Goal: Information Seeking & Learning: Learn about a topic

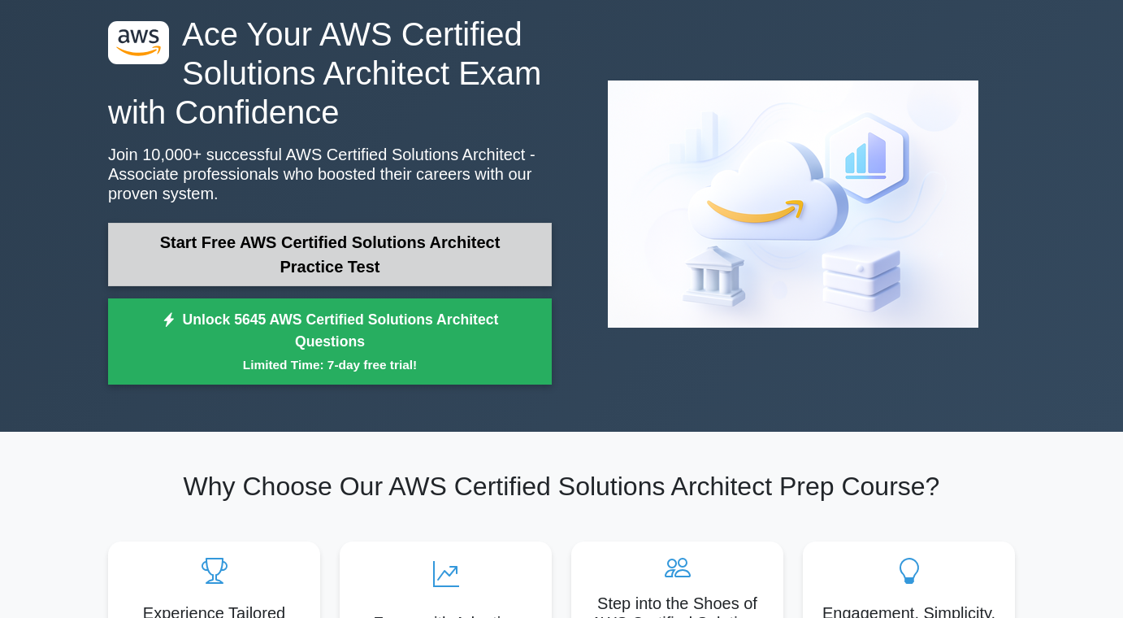
scroll to position [85, 0]
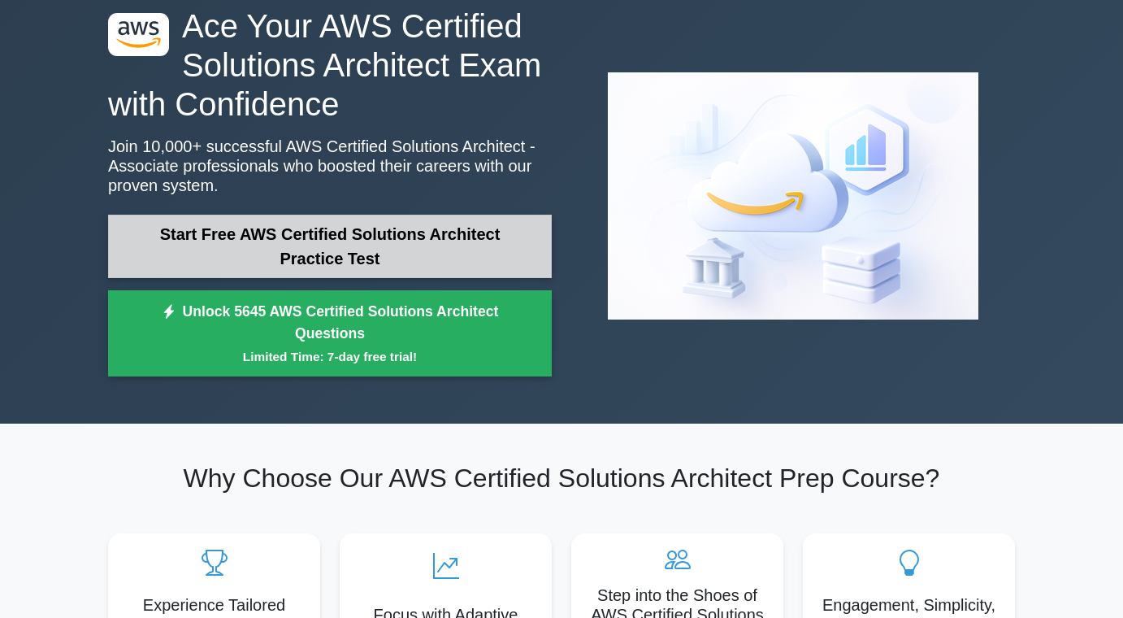
click at [330, 258] on link "Start Free AWS Certified Solutions Architect Practice Test" at bounding box center [330, 246] width 444 height 63
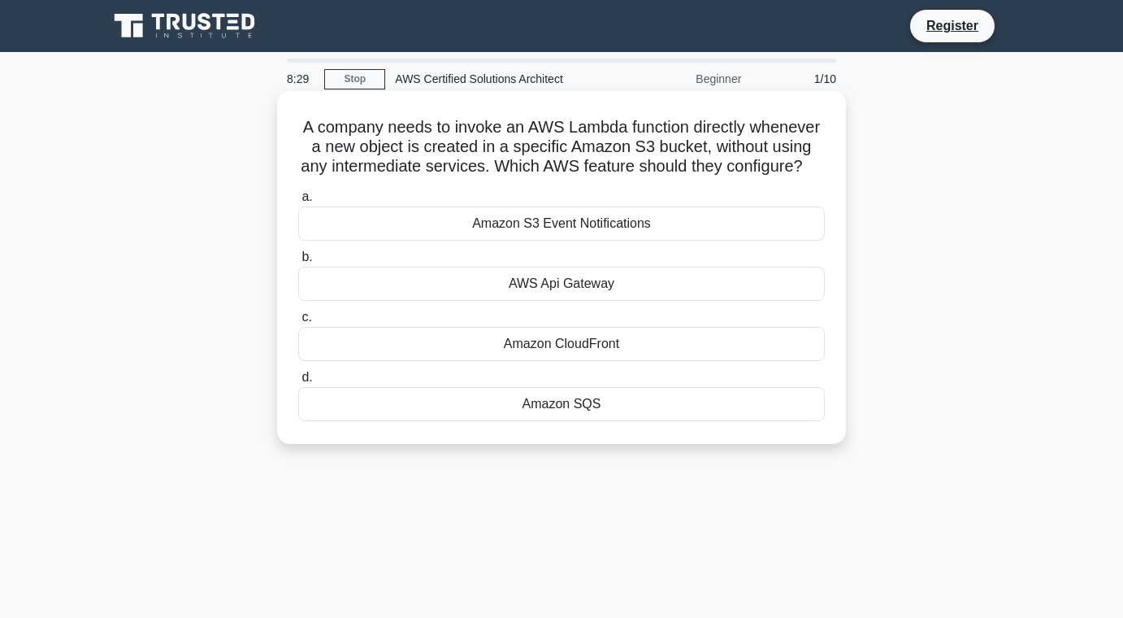
click at [596, 337] on div "Amazon CloudFront" at bounding box center [561, 344] width 527 height 34
click at [298, 323] on input "c. Amazon CloudFront" at bounding box center [298, 317] width 0 height 11
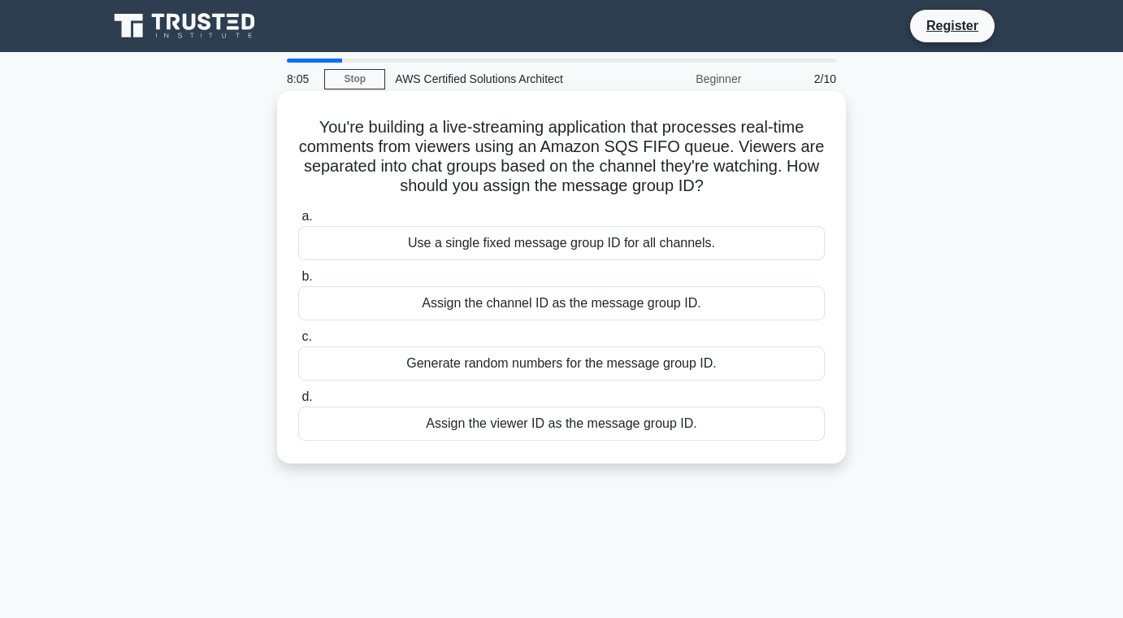
click at [583, 364] on div "Generate random numbers for the message group ID." at bounding box center [561, 363] width 527 height 34
click at [298, 342] on input "c. Generate random numbers for the message group ID." at bounding box center [298, 337] width 0 height 11
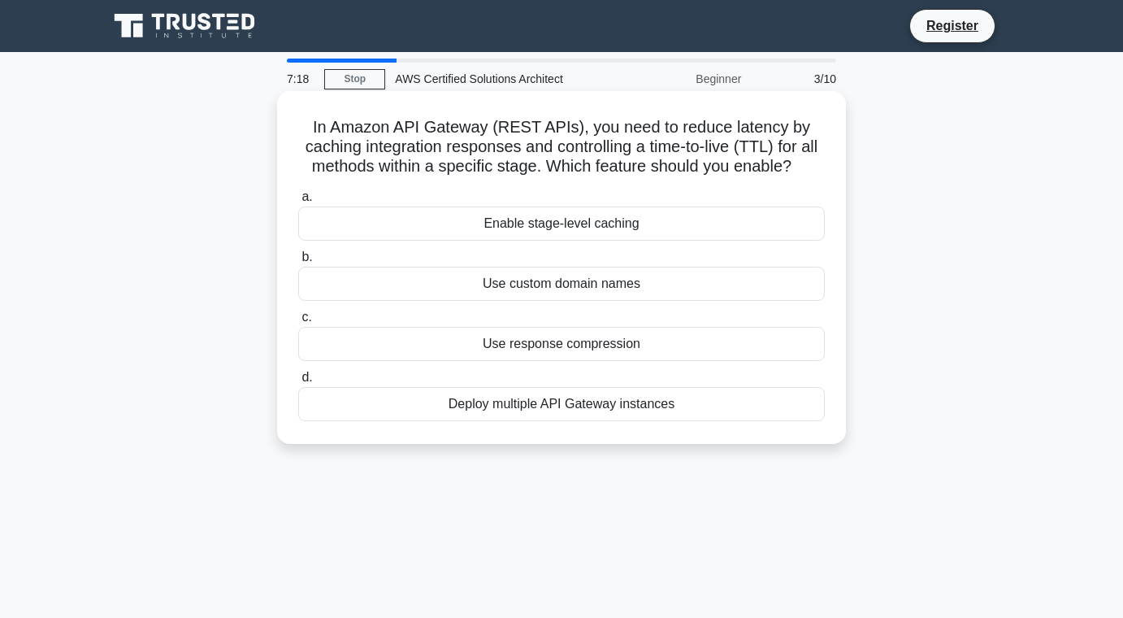
click at [590, 225] on div "Enable stage-level caching" at bounding box center [561, 223] width 527 height 34
click at [298, 202] on input "a. Enable stage-level caching" at bounding box center [298, 197] width 0 height 11
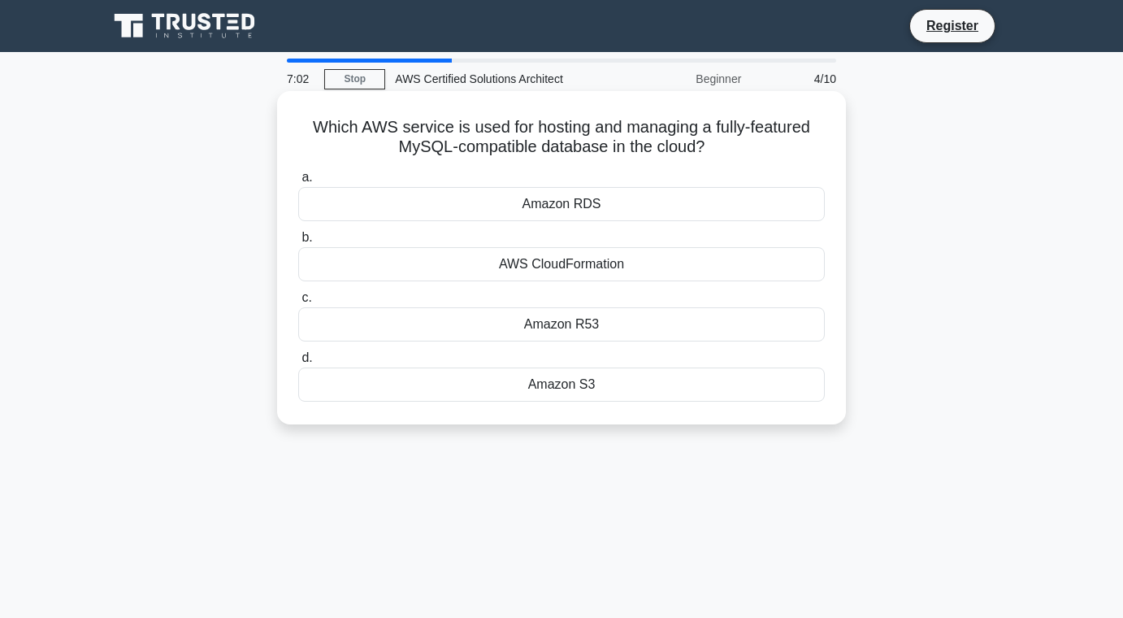
click at [592, 220] on div "Amazon RDS" at bounding box center [561, 204] width 527 height 34
click at [298, 183] on input "a. Amazon RDS" at bounding box center [298, 177] width 0 height 11
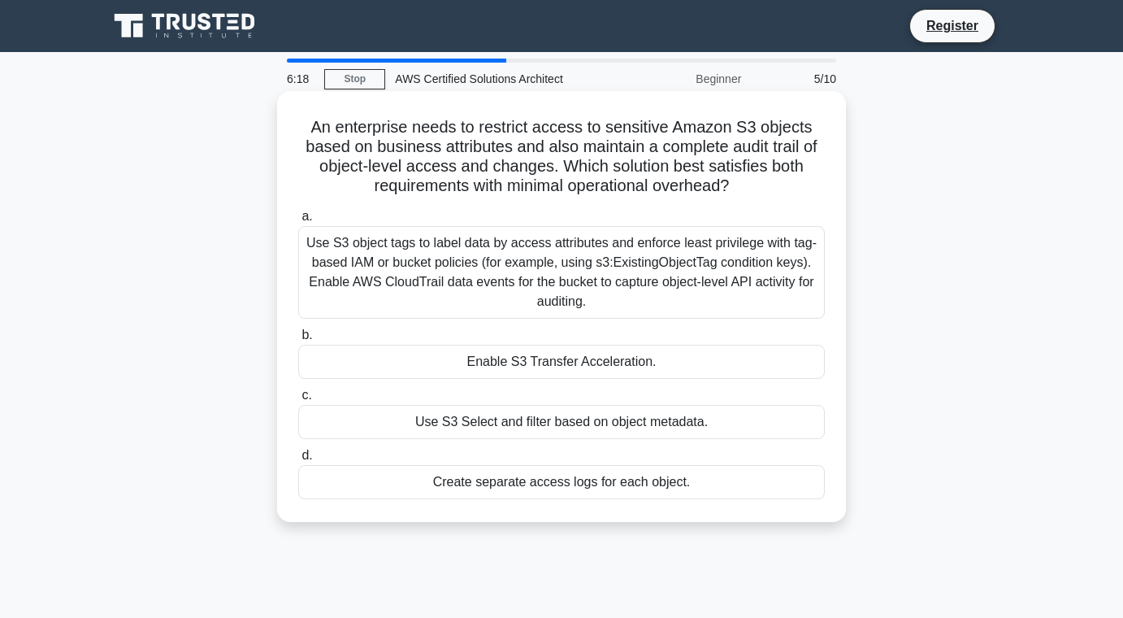
click at [567, 427] on div "Use S3 Select and filter based on object metadata." at bounding box center [561, 422] width 527 height 34
click at [298, 401] on input "c. Use S3 Select and filter based on object metadata." at bounding box center [298, 395] width 0 height 11
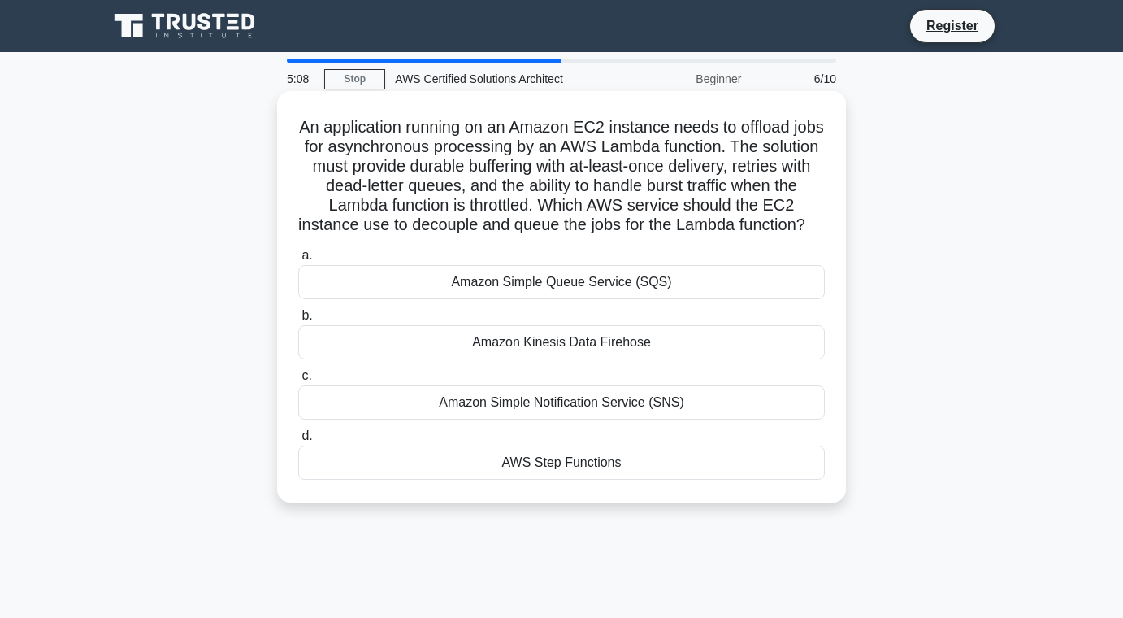
click at [576, 345] on div "Amazon Kinesis Data Firehose" at bounding box center [561, 342] width 527 height 34
click at [298, 321] on input "b. Amazon Kinesis Data Firehose" at bounding box center [298, 315] width 0 height 11
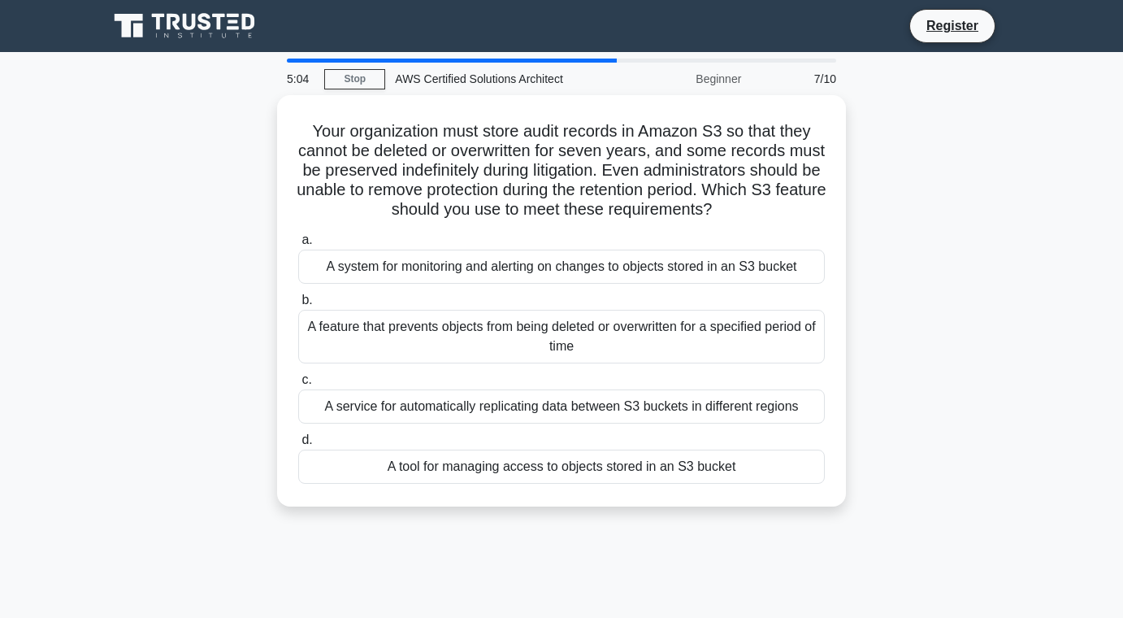
click at [163, 36] on icon at bounding box center [186, 26] width 156 height 31
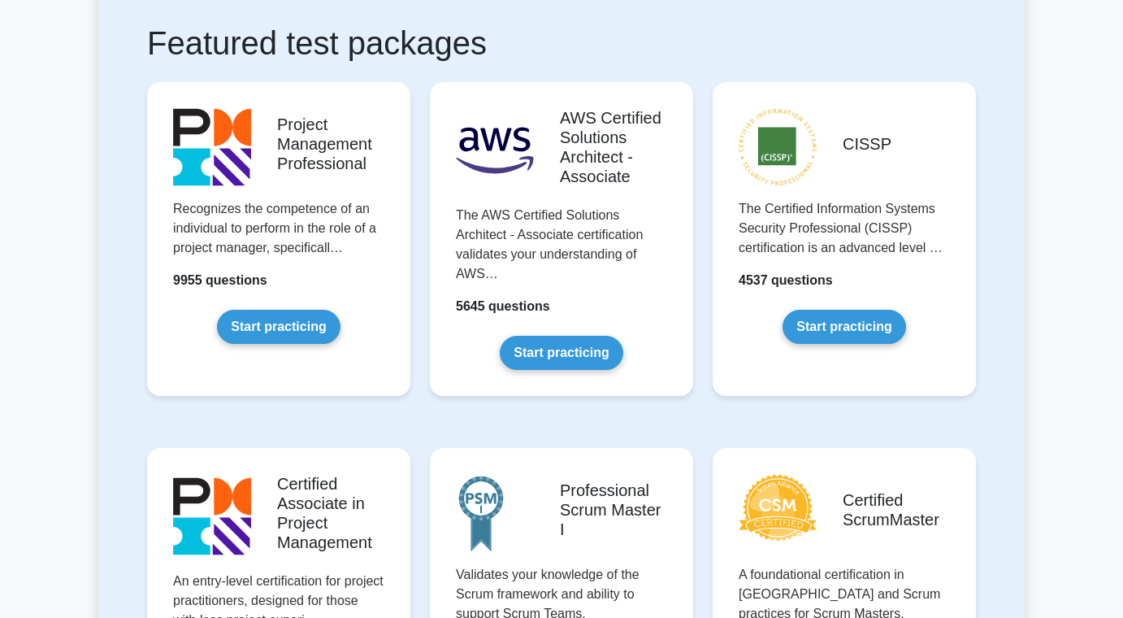
scroll to position [297, 0]
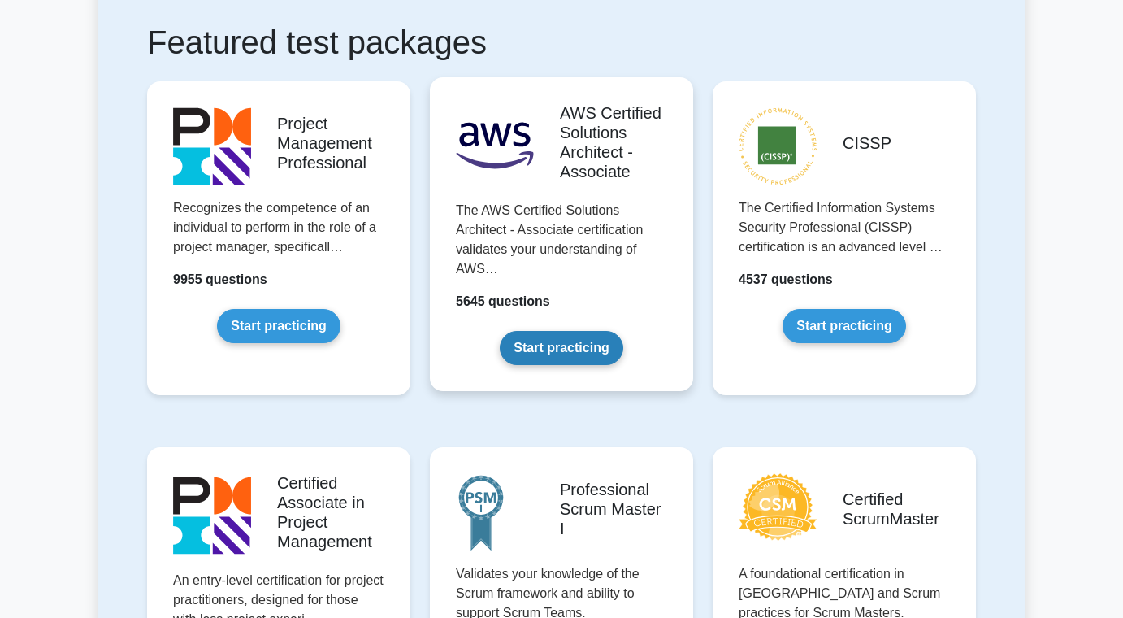
click at [538, 358] on link "Start practicing" at bounding box center [561, 348] width 123 height 34
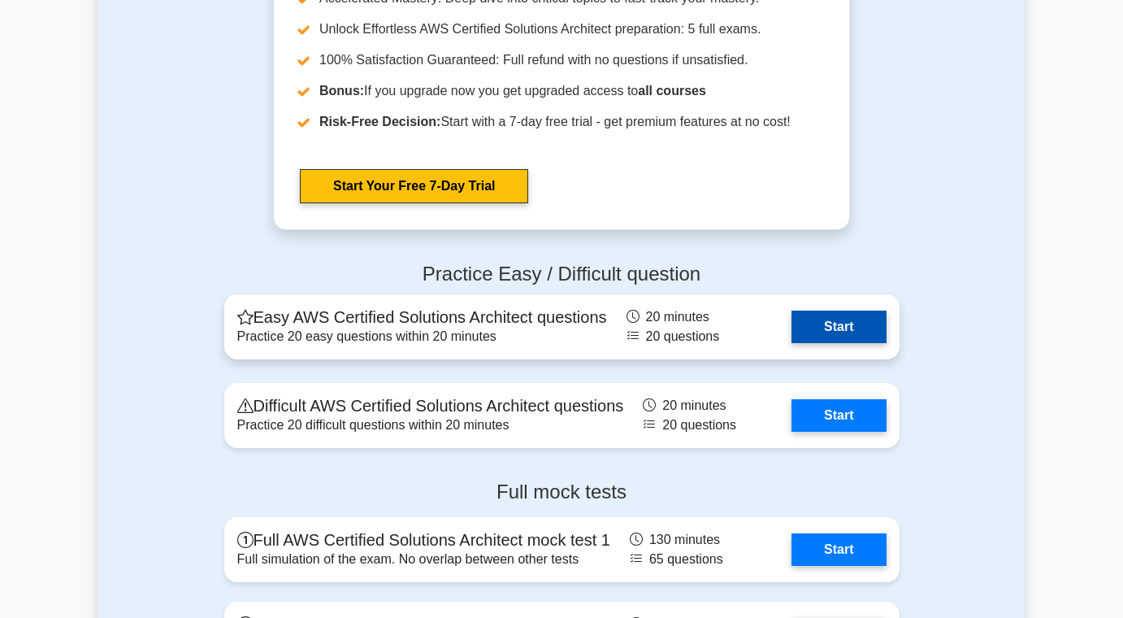
scroll to position [3347, 0]
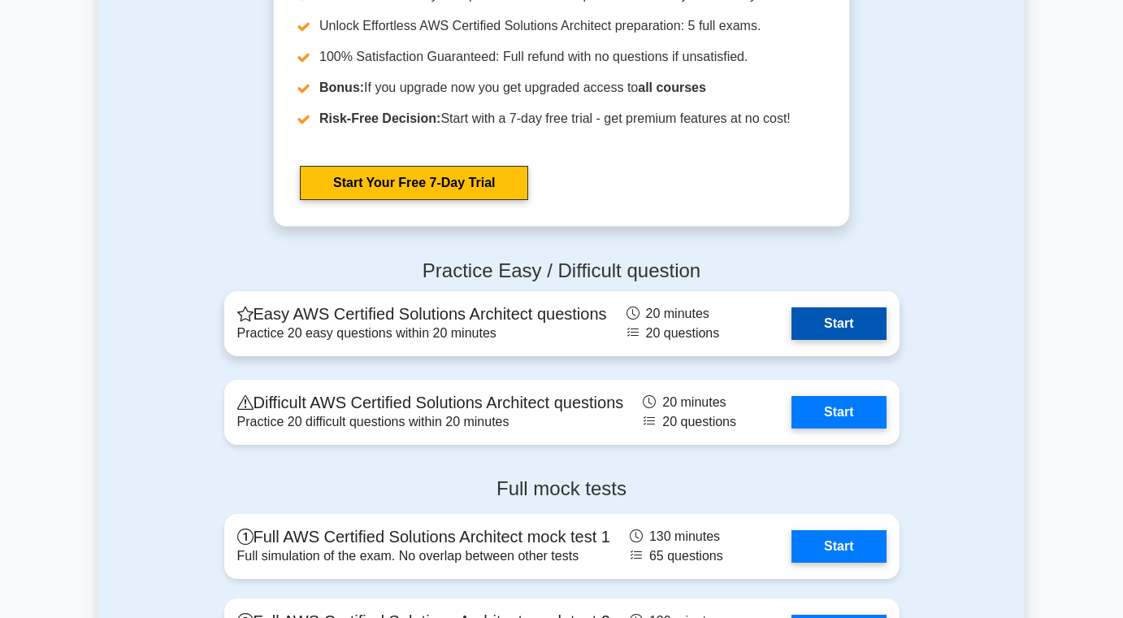
click at [792, 323] on link "Start" at bounding box center [839, 323] width 94 height 33
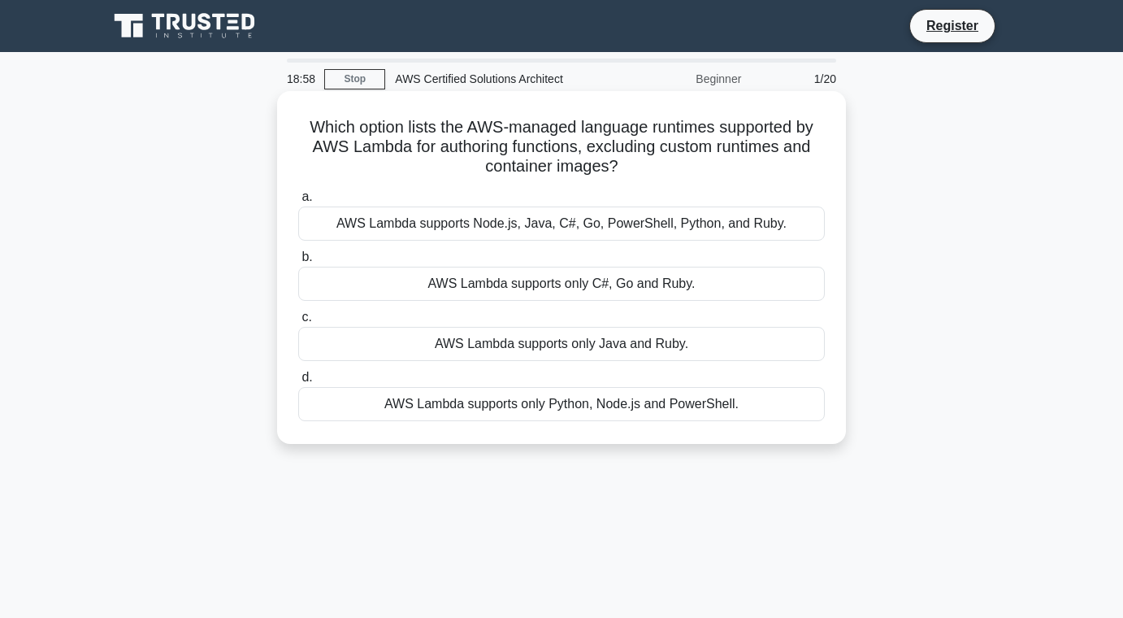
click at [554, 221] on div "AWS Lambda supports Node.js, Java, C#, Go, PowerShell, Python, and Ruby." at bounding box center [561, 223] width 527 height 34
click at [298, 202] on input "a. AWS Lambda supports Node.js, Java, C#, Go, PowerShell, Python, and Ruby." at bounding box center [298, 197] width 0 height 11
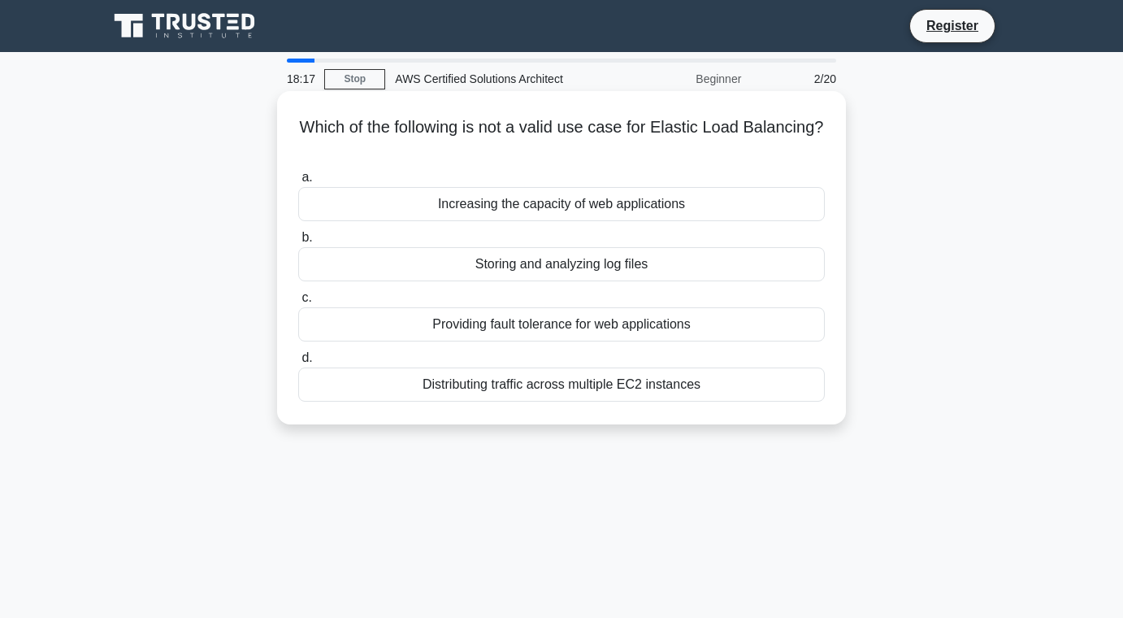
click at [549, 212] on div "Increasing the capacity of web applications" at bounding box center [561, 204] width 527 height 34
click at [298, 183] on input "a. Increasing the capacity of web applications" at bounding box center [298, 177] width 0 height 11
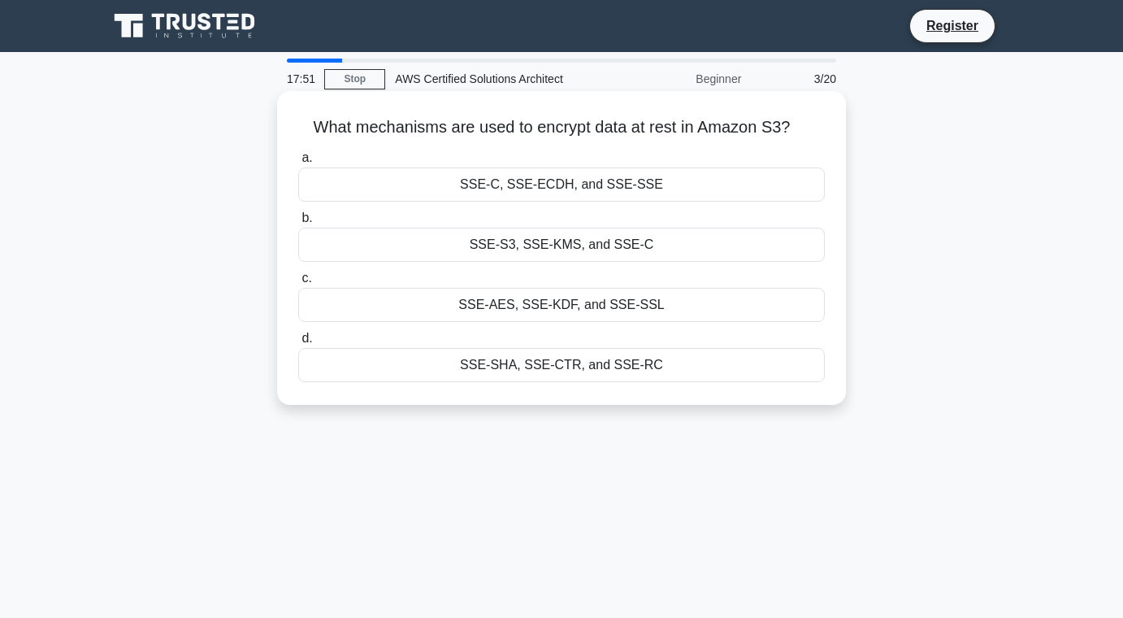
click at [541, 229] on div "SSE-S3, SSE-KMS, and SSE-C" at bounding box center [561, 245] width 527 height 34
click at [298, 224] on input "b. SSE-S3, SSE-KMS, and SSE-C" at bounding box center [298, 218] width 0 height 11
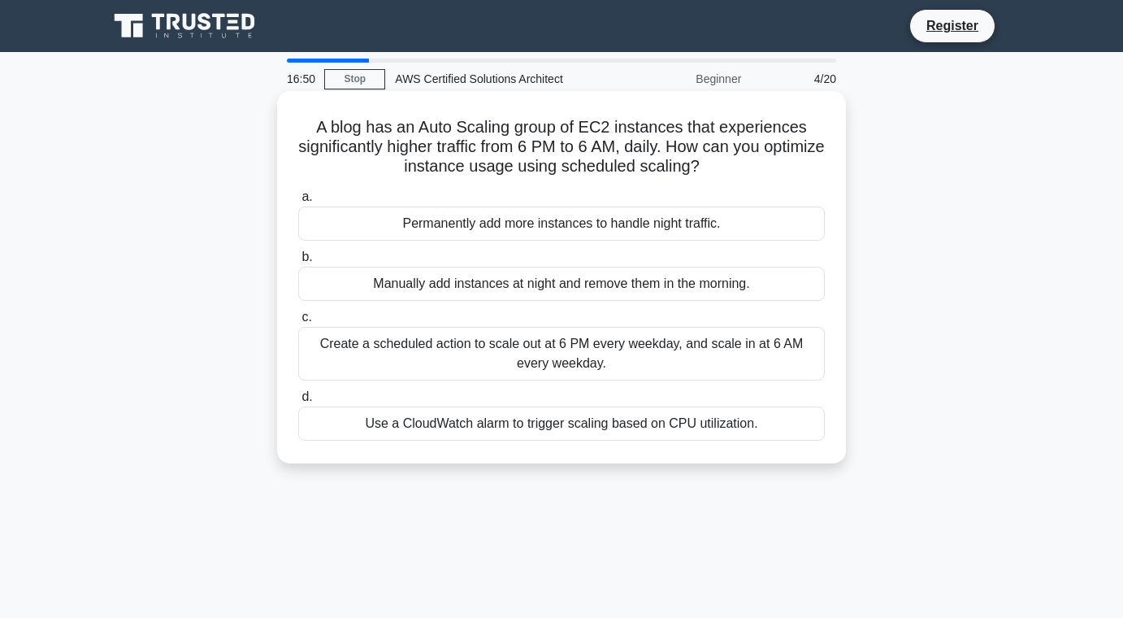
click at [522, 285] on div "Manually add instances at night and remove them in the morning." at bounding box center [561, 284] width 527 height 34
click at [298, 263] on input "b. Manually add instances at night and remove them in the morning." at bounding box center [298, 257] width 0 height 11
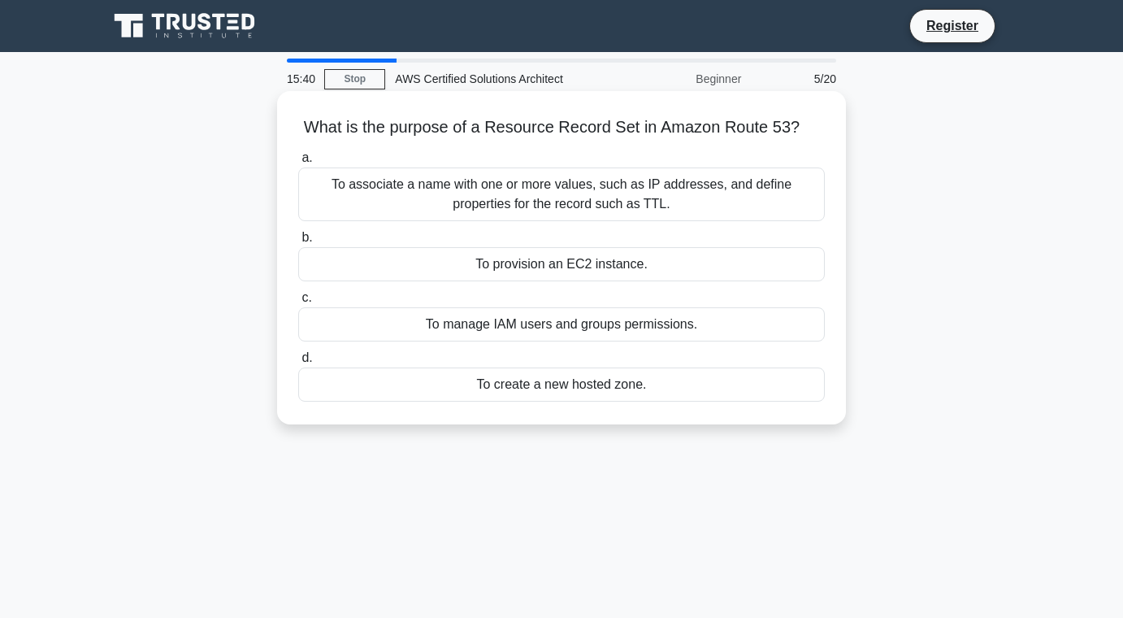
click at [636, 200] on div "To associate a name with one or more values, such as IP addresses, and define p…" at bounding box center [561, 194] width 527 height 54
click at [298, 163] on input "a. To associate a name with one or more values, such as IP addresses, and defin…" at bounding box center [298, 158] width 0 height 11
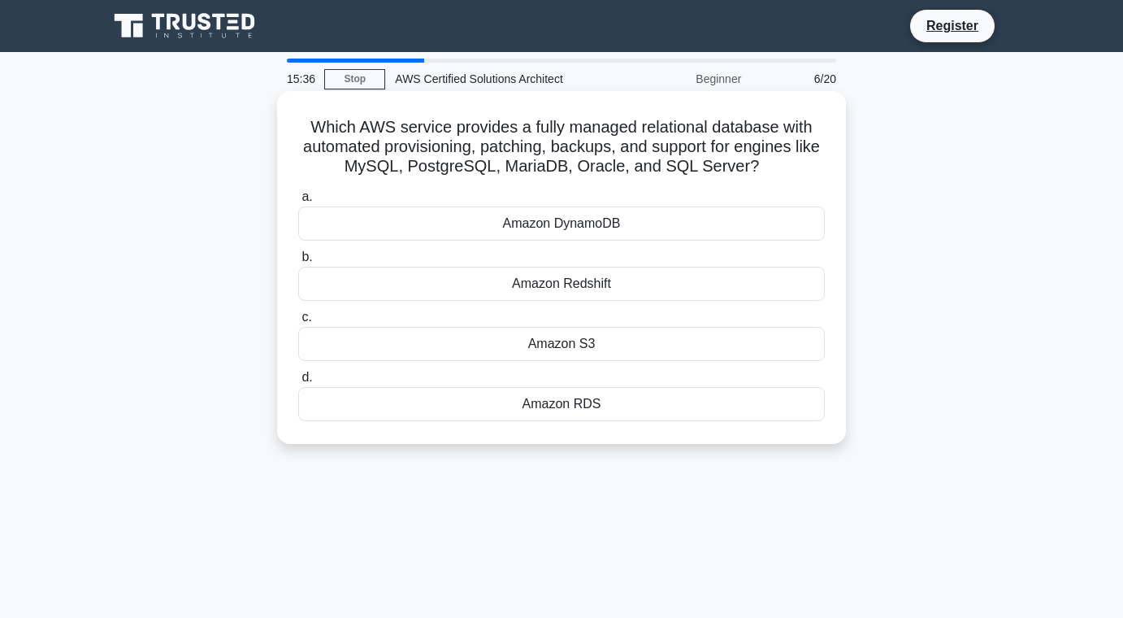
click at [551, 131] on h5 "Which AWS service provides a fully managed relational database with automated p…" at bounding box center [562, 147] width 530 height 60
click at [530, 407] on div "Amazon RDS" at bounding box center [561, 404] width 527 height 34
click at [298, 383] on input "d. Amazon RDS" at bounding box center [298, 377] width 0 height 11
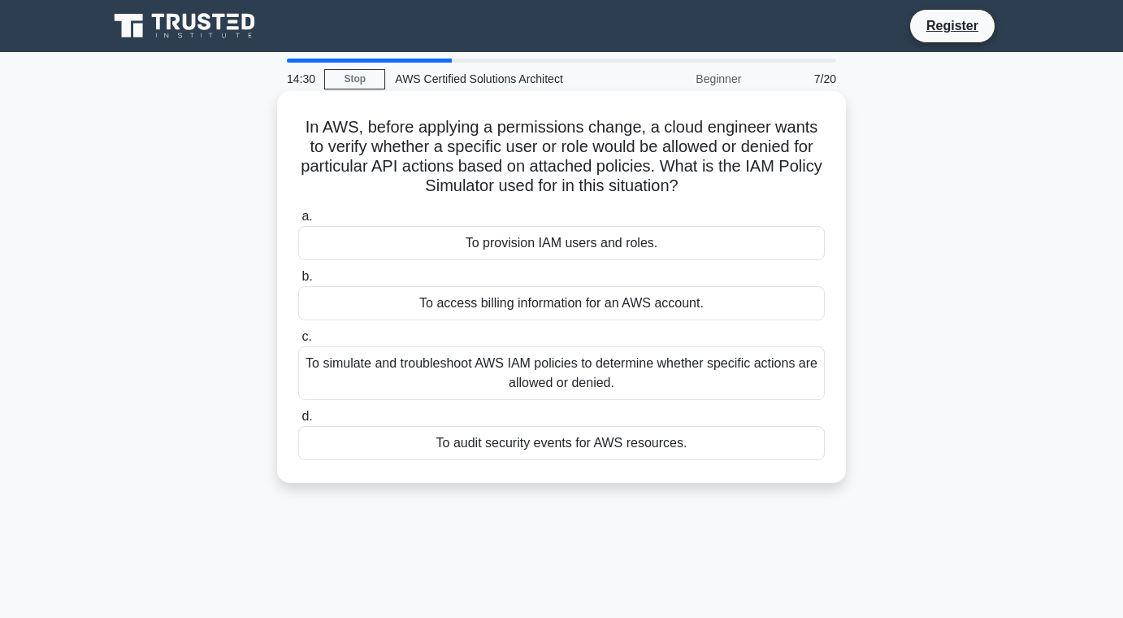
click at [489, 247] on div "To provision IAM users and roles." at bounding box center [561, 243] width 527 height 34
click at [298, 222] on input "a. To provision IAM users and roles." at bounding box center [298, 216] width 0 height 11
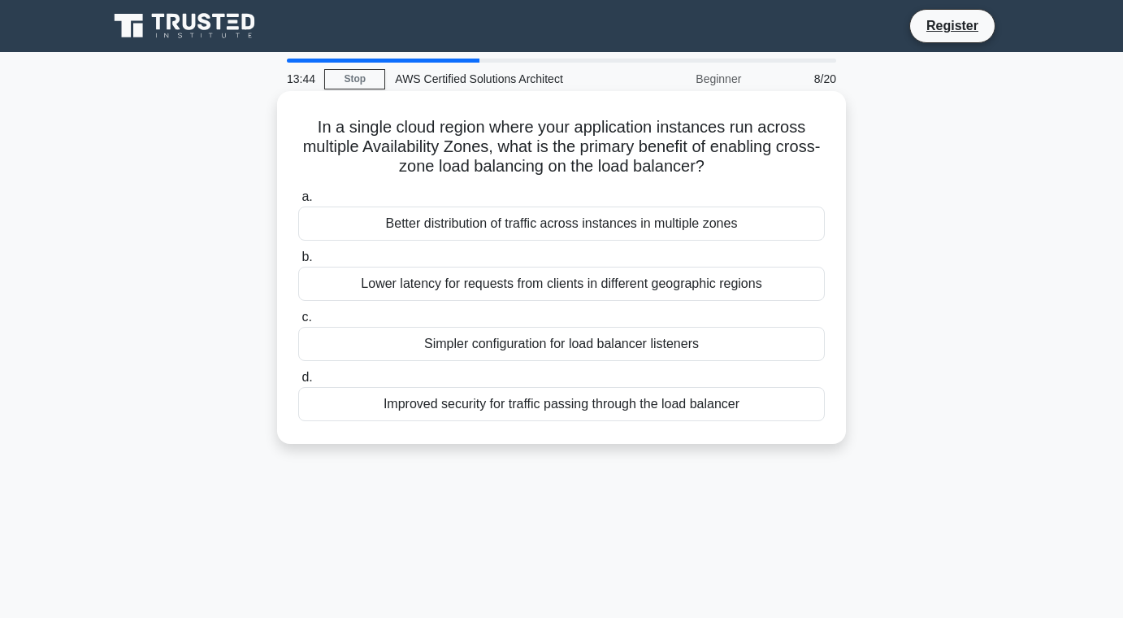
click at [534, 219] on div "Better distribution of traffic across instances in multiple zones" at bounding box center [561, 223] width 527 height 34
click at [298, 202] on input "a. Better distribution of traffic across instances in multiple zones" at bounding box center [298, 197] width 0 height 11
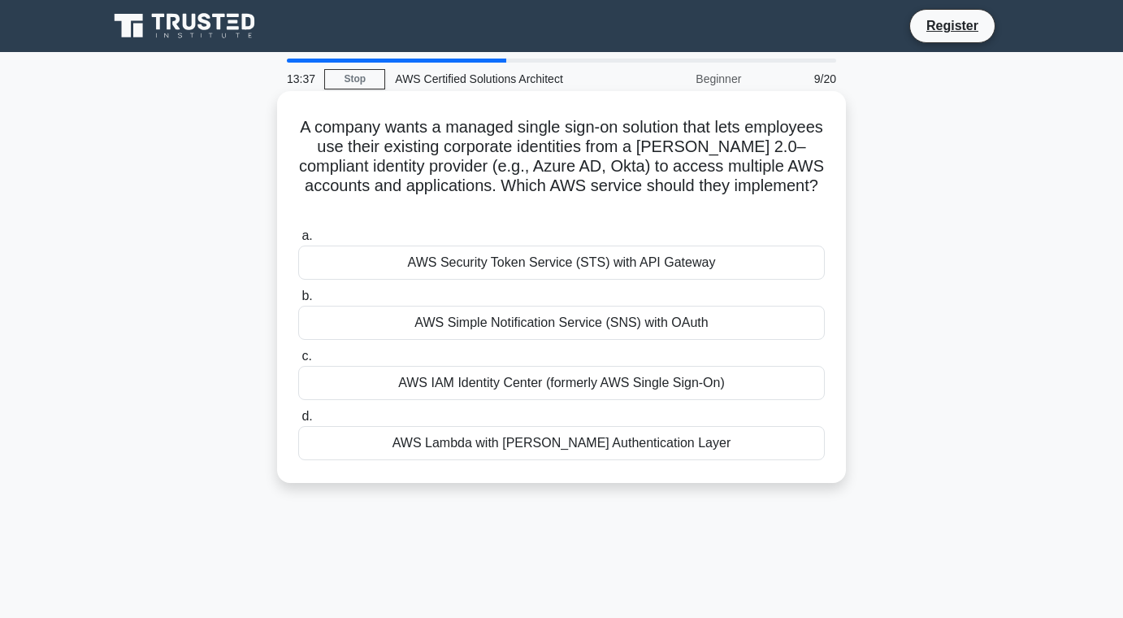
click at [549, 130] on h5 "A company wants a managed single sign-on solution that lets employees use their…" at bounding box center [562, 166] width 530 height 99
click at [554, 366] on div "AWS IAM Identity Center (formerly AWS Single Sign-On)" at bounding box center [561, 383] width 527 height 34
click at [298, 356] on input "c. AWS IAM Identity Center (formerly AWS Single Sign-On)" at bounding box center [298, 356] width 0 height 11
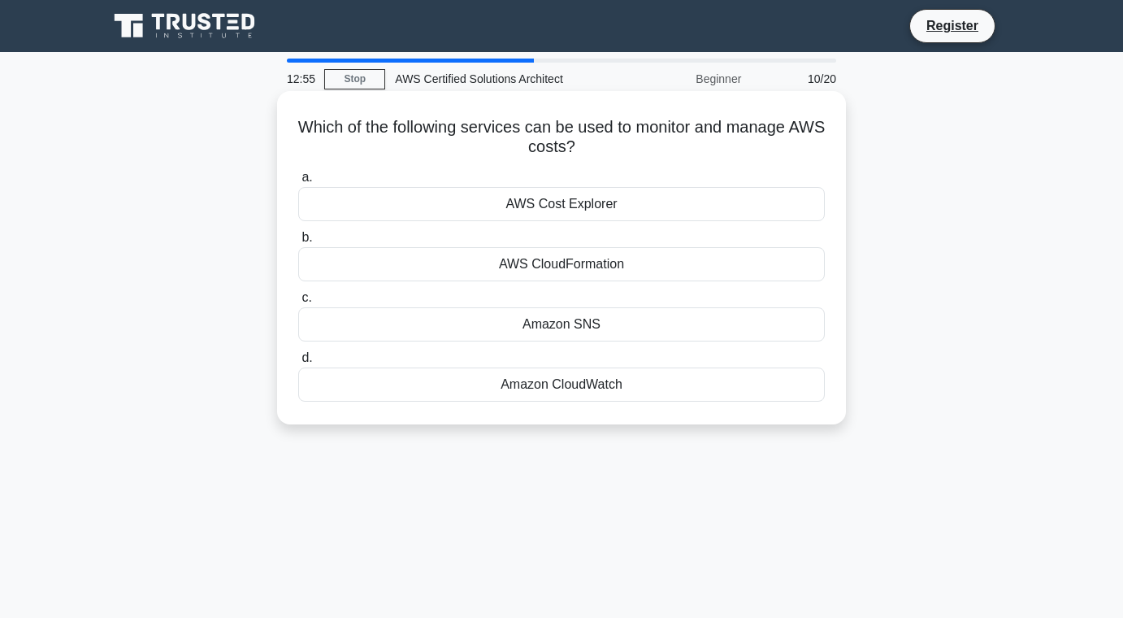
click at [541, 145] on h5 "Which of the following services can be used to monitor and manage AWS costs? .s…" at bounding box center [562, 137] width 530 height 41
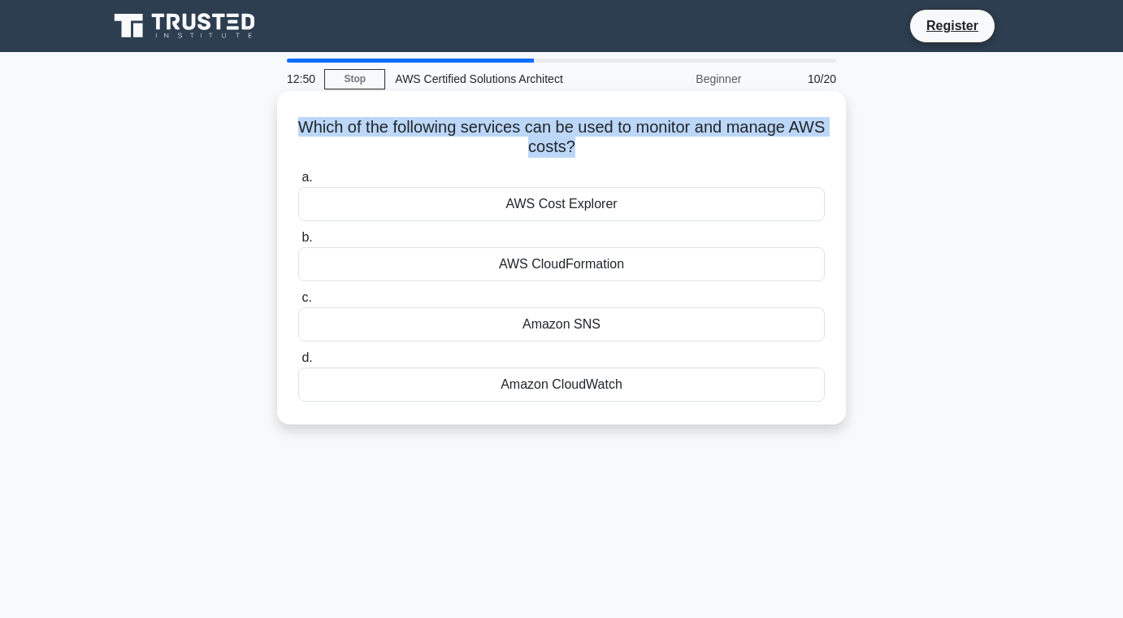
click at [526, 392] on div "Amazon CloudWatch" at bounding box center [561, 384] width 527 height 34
click at [298, 363] on input "d. Amazon CloudWatch" at bounding box center [298, 358] width 0 height 11
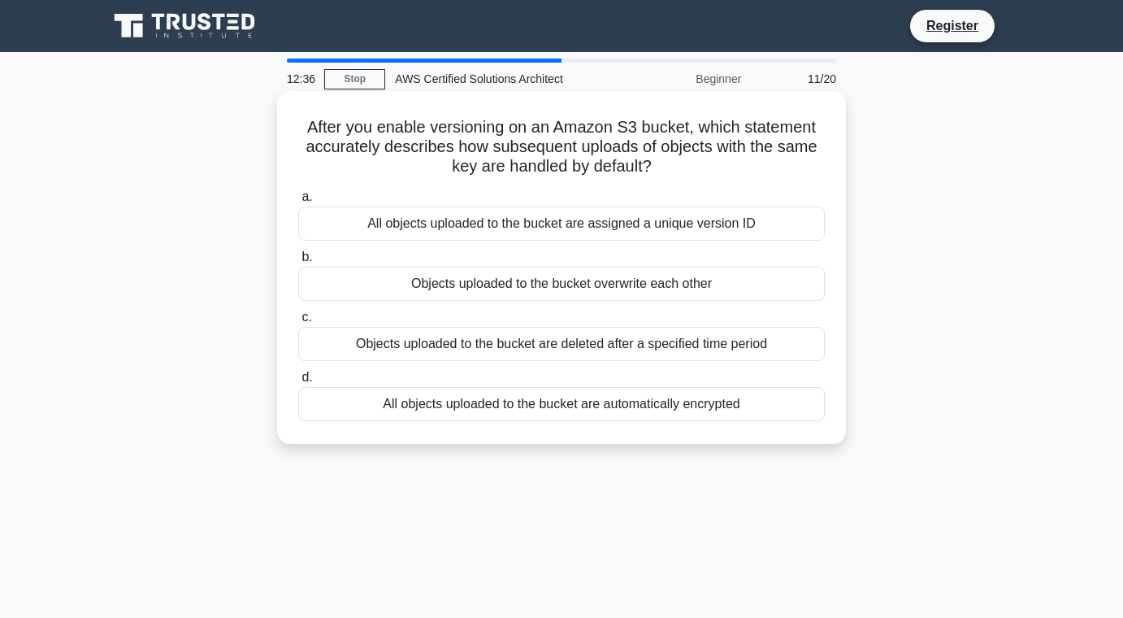
click at [451, 158] on h5 "After you enable versioning on an Amazon S3 bucket, which statement accurately …" at bounding box center [562, 147] width 530 height 60
click at [523, 149] on h5 "After you enable versioning on an Amazon S3 bucket, which statement accurately …" at bounding box center [562, 147] width 530 height 60
click at [610, 284] on div "Objects uploaded to the bucket overwrite each other" at bounding box center [561, 284] width 527 height 34
click at [298, 263] on input "b. Objects uploaded to the bucket overwrite each other" at bounding box center [298, 257] width 0 height 11
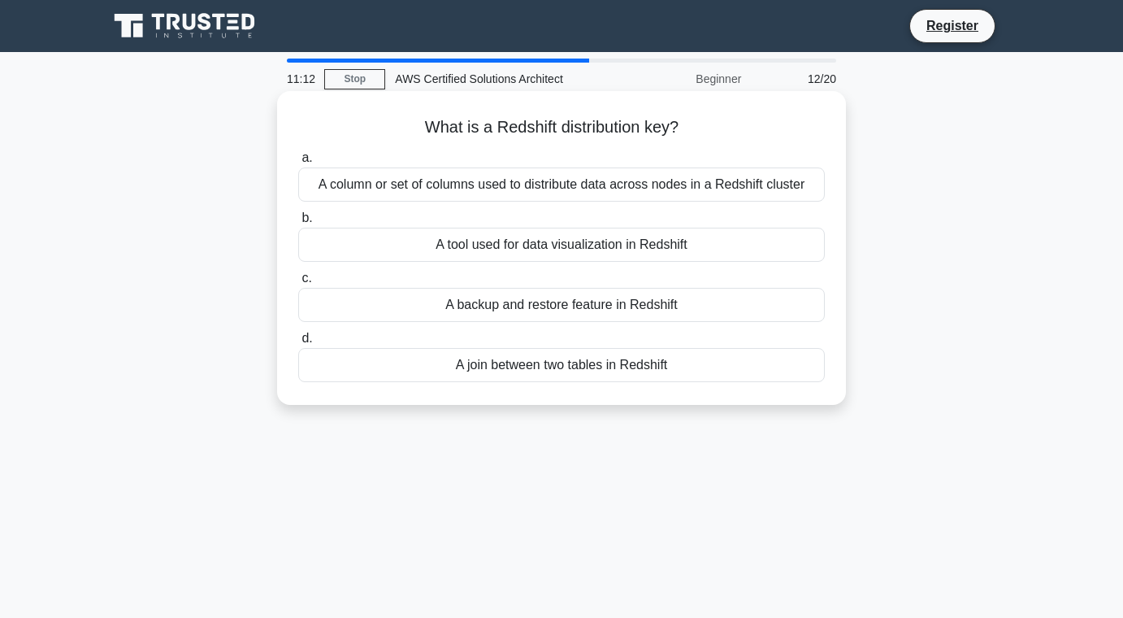
click at [610, 259] on div "A tool used for data visualization in Redshift" at bounding box center [561, 245] width 527 height 34
click at [298, 224] on input "b. A tool used for data visualization in Redshift" at bounding box center [298, 218] width 0 height 11
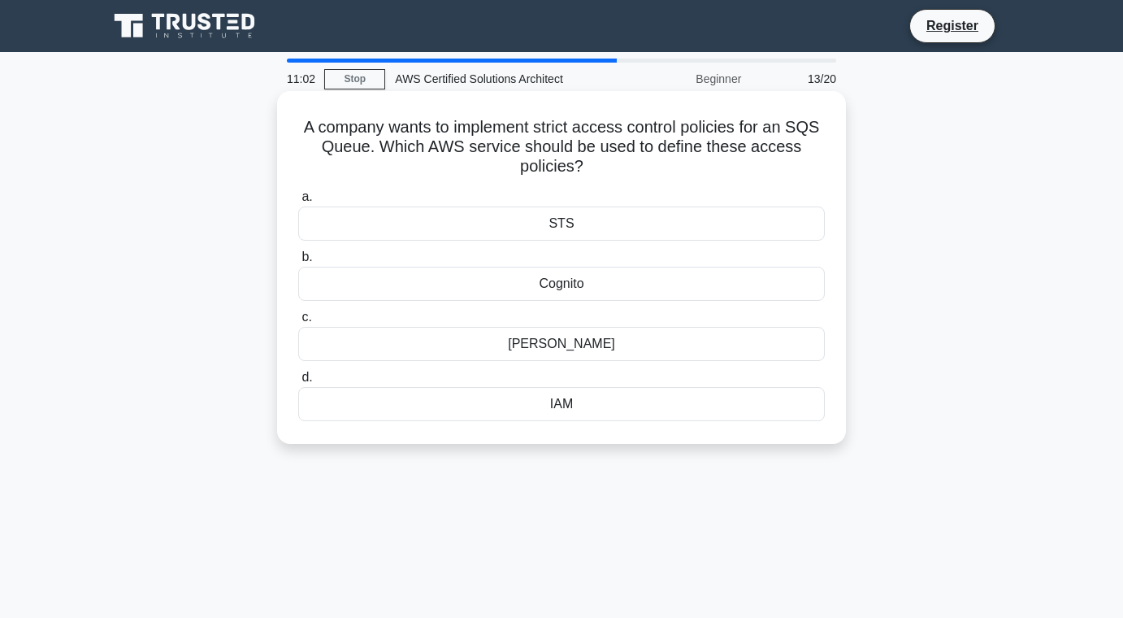
click at [567, 270] on div "Cognito" at bounding box center [561, 284] width 527 height 34
click at [298, 263] on input "b. Cognito" at bounding box center [298, 257] width 0 height 11
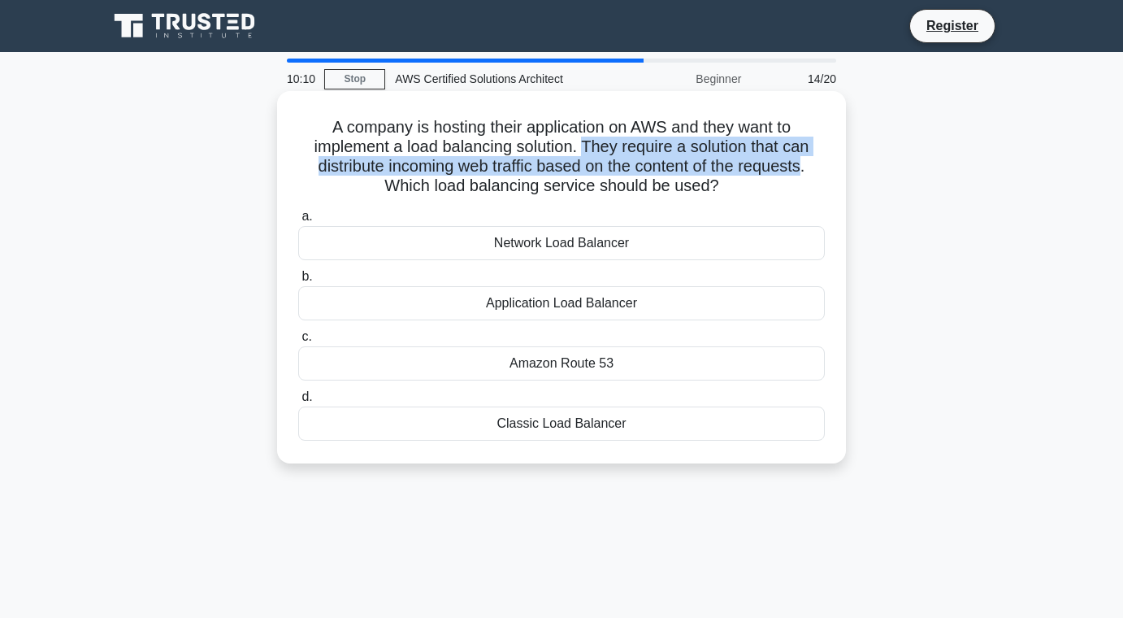
drag, startPoint x: 583, startPoint y: 146, endPoint x: 803, endPoint y: 171, distance: 221.6
click at [803, 171] on h5 "A company is hosting their application on AWS and they want to implement a load…" at bounding box center [562, 157] width 530 height 80
copy h5 "They require a solution that can distribute incoming web traffic based on the c…"
click at [714, 116] on div "A company is hosting their application on AWS and they want to implement a load…" at bounding box center [562, 277] width 556 height 359
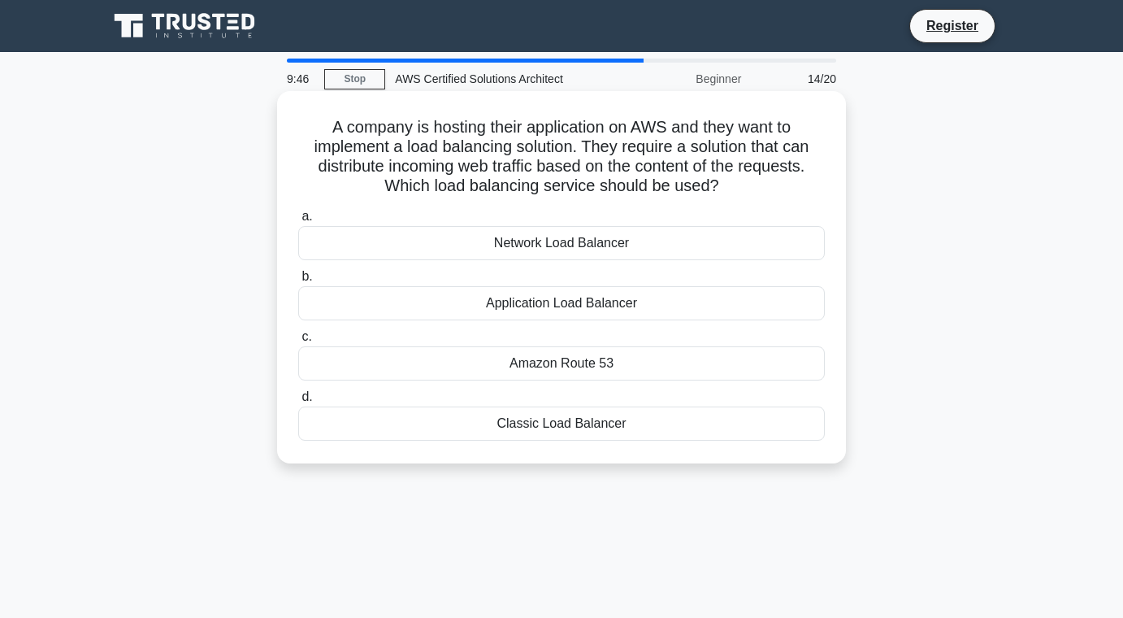
click at [643, 154] on h5 "A company is hosting their application on AWS and they want to implement a load…" at bounding box center [562, 157] width 530 height 80
click at [558, 312] on div "Application Load Balancer" at bounding box center [561, 303] width 527 height 34
click at [298, 282] on input "b. Application Load Balancer" at bounding box center [298, 276] width 0 height 11
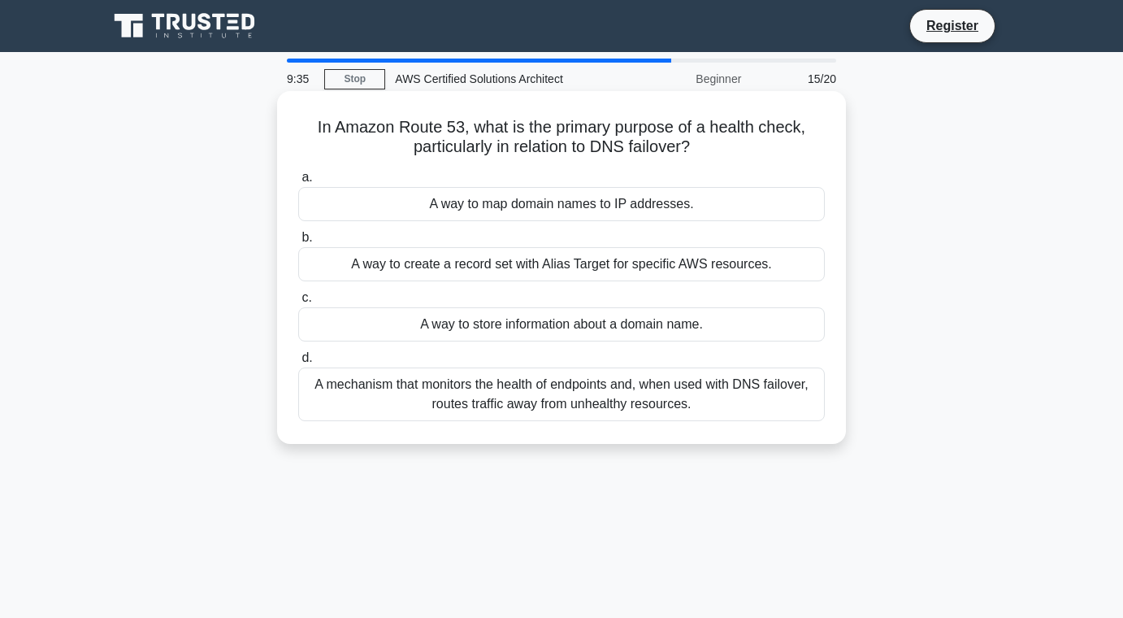
click at [473, 129] on h5 "In Amazon Route 53, what is the primary purpose of a health check, particularly…" at bounding box center [562, 137] width 530 height 41
click at [539, 427] on div "In Amazon Route 53, what is the primary purpose of a health check, particularly…" at bounding box center [562, 268] width 556 height 340
click at [538, 410] on div "A mechanism that monitors the health of endpoints and, when used with DNS failo…" at bounding box center [561, 394] width 527 height 54
click at [298, 363] on input "d. A mechanism that monitors the health of endpoints and, when used with DNS fa…" at bounding box center [298, 358] width 0 height 11
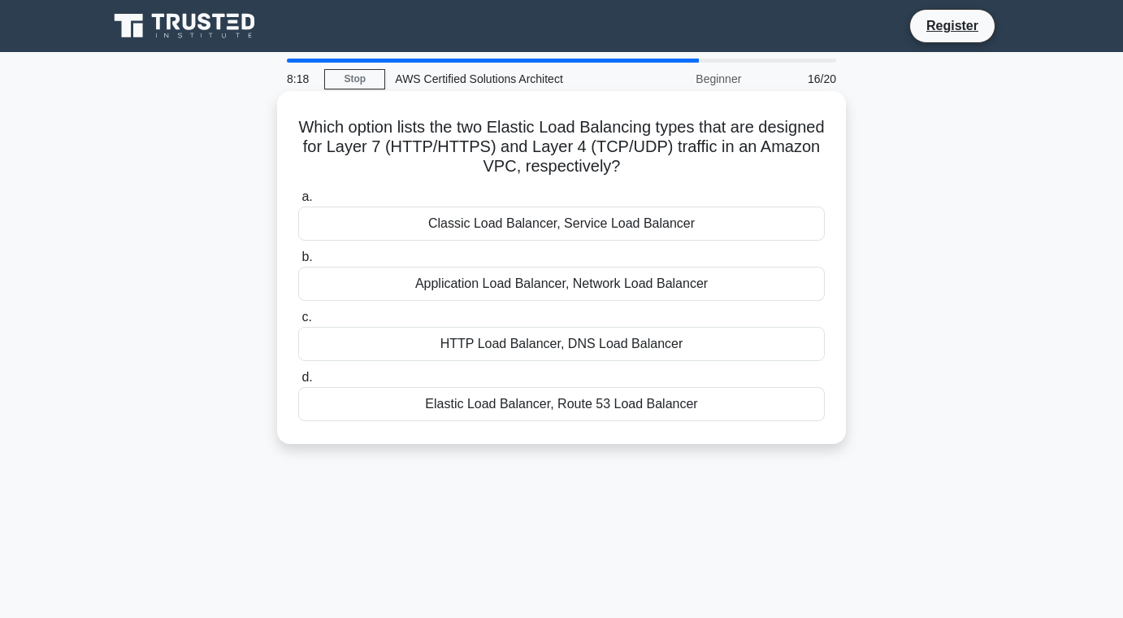
click at [509, 291] on div "Application Load Balancer, Network Load Balancer" at bounding box center [561, 284] width 527 height 34
click at [298, 263] on input "b. Application Load Balancer, Network Load Balancer" at bounding box center [298, 257] width 0 height 11
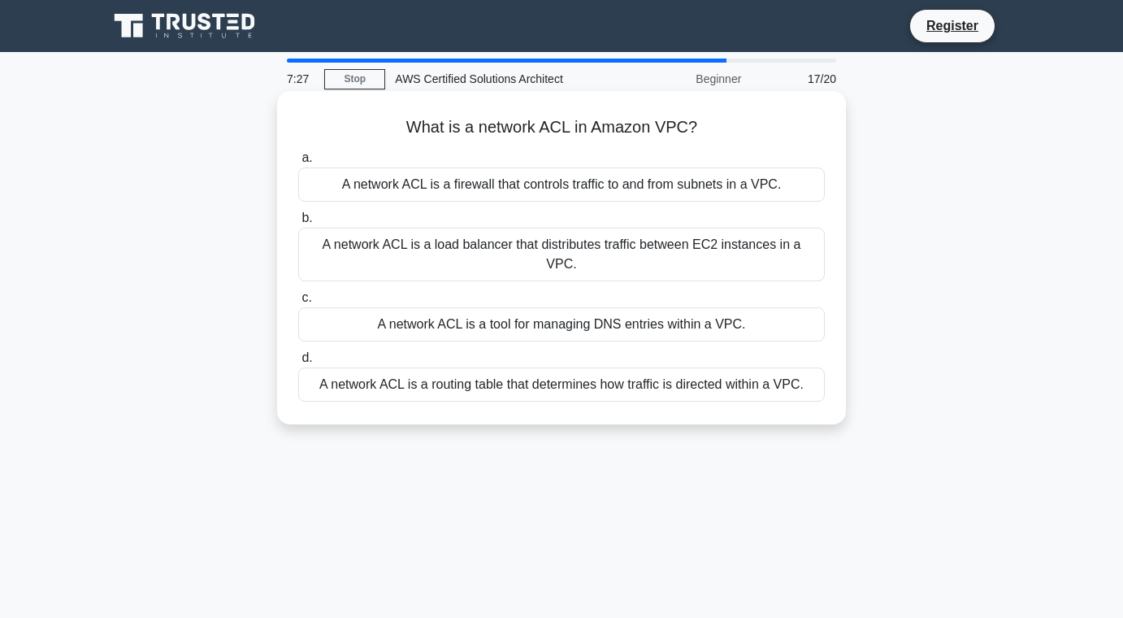
scroll to position [1, 0]
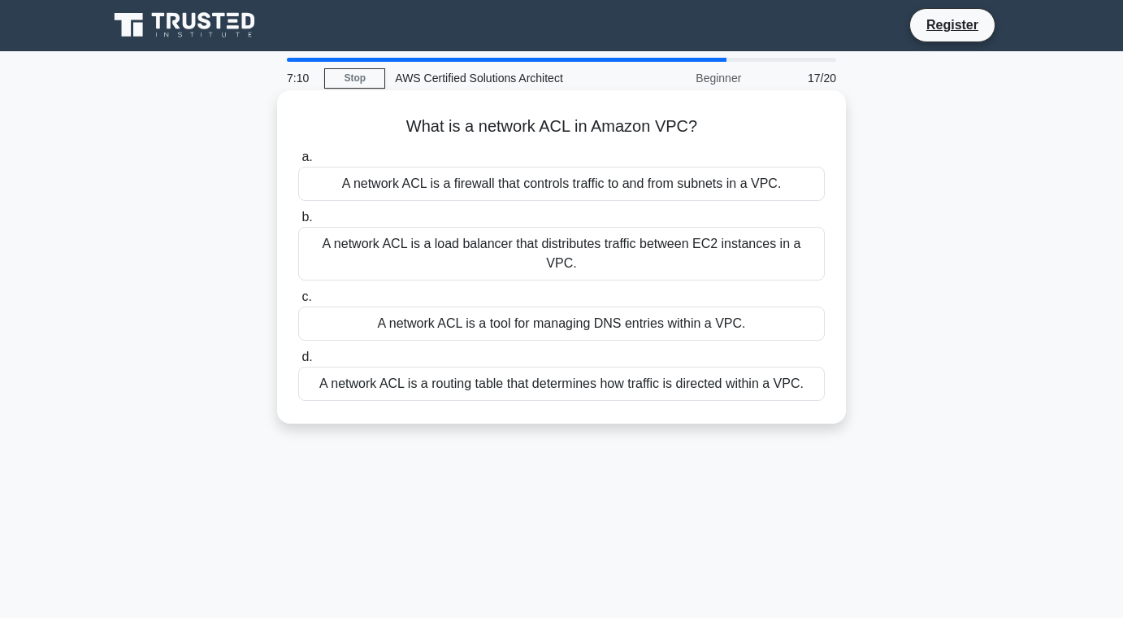
click at [425, 368] on div "A network ACL is a routing table that determines how traffic is directed within…" at bounding box center [561, 384] width 527 height 34
click at [298, 363] on input "d. A network ACL is a routing table that determines how traffic is directed wit…" at bounding box center [298, 357] width 0 height 11
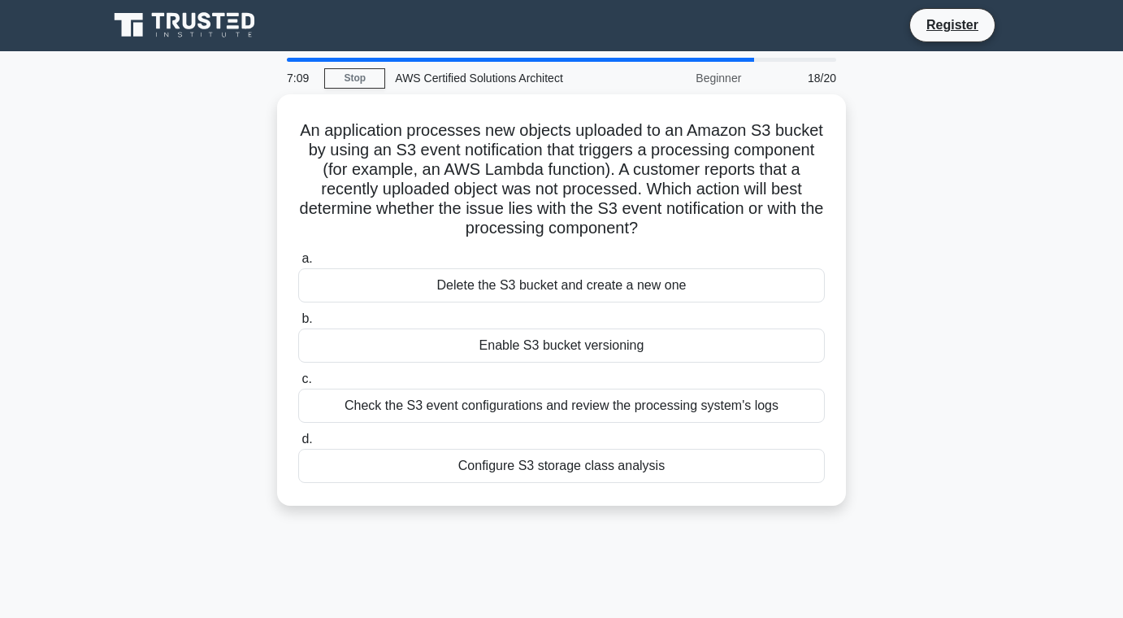
scroll to position [0, 0]
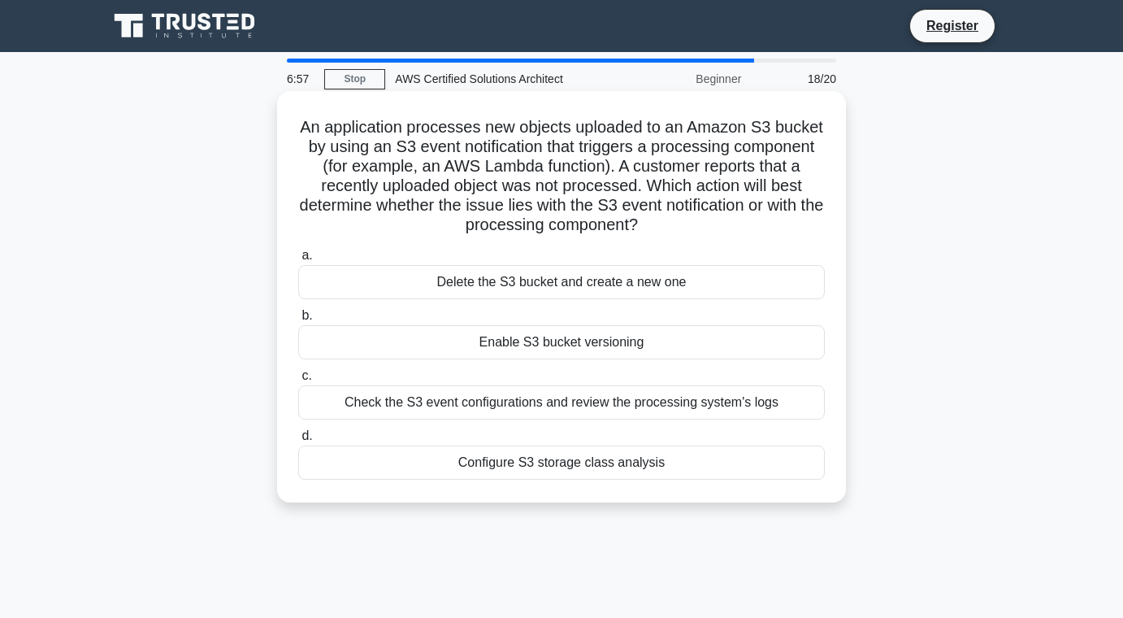
click at [508, 130] on h5 "An application processes new objects uploaded to an Amazon S3 bucket by using a…" at bounding box center [562, 176] width 530 height 119
click at [488, 223] on h5 "An application processes new objects uploaded to an Amazon S3 bucket by using a…" at bounding box center [562, 176] width 530 height 119
click at [484, 406] on div "Check the S3 event configurations and review the processing system's logs" at bounding box center [561, 402] width 527 height 34
click at [298, 381] on input "c. Check the S3 event configurations and review the processing system's logs" at bounding box center [298, 376] width 0 height 11
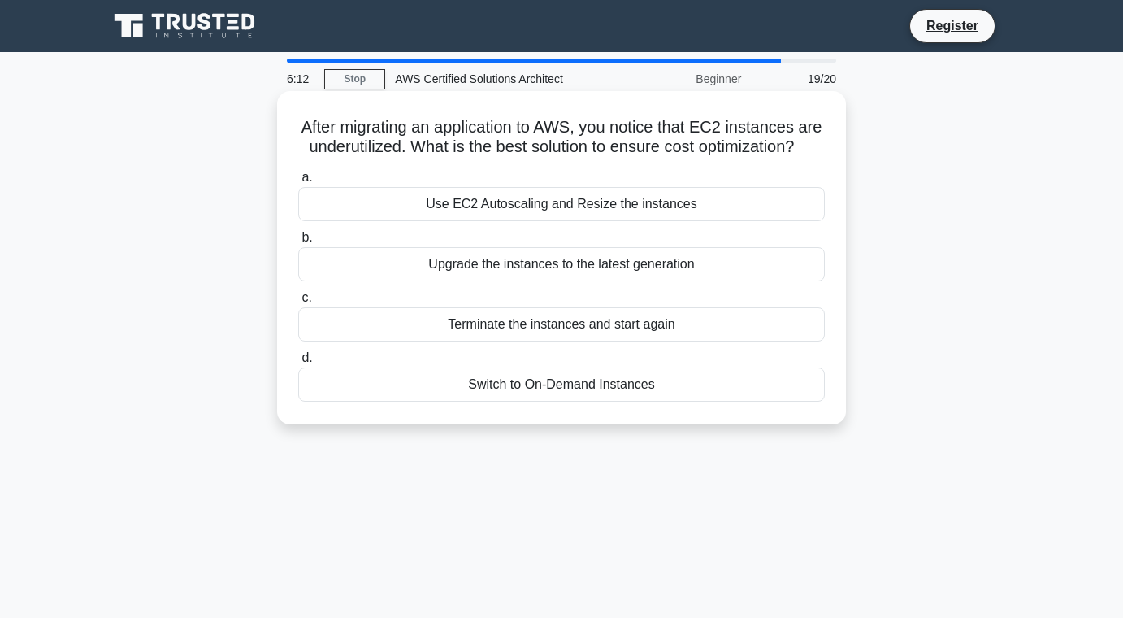
click at [422, 169] on label "a. Use EC2 Autoscaling and Resize the instances" at bounding box center [561, 194] width 527 height 54
click at [298, 172] on input "a. Use EC2 Autoscaling and Resize the instances" at bounding box center [298, 177] width 0 height 11
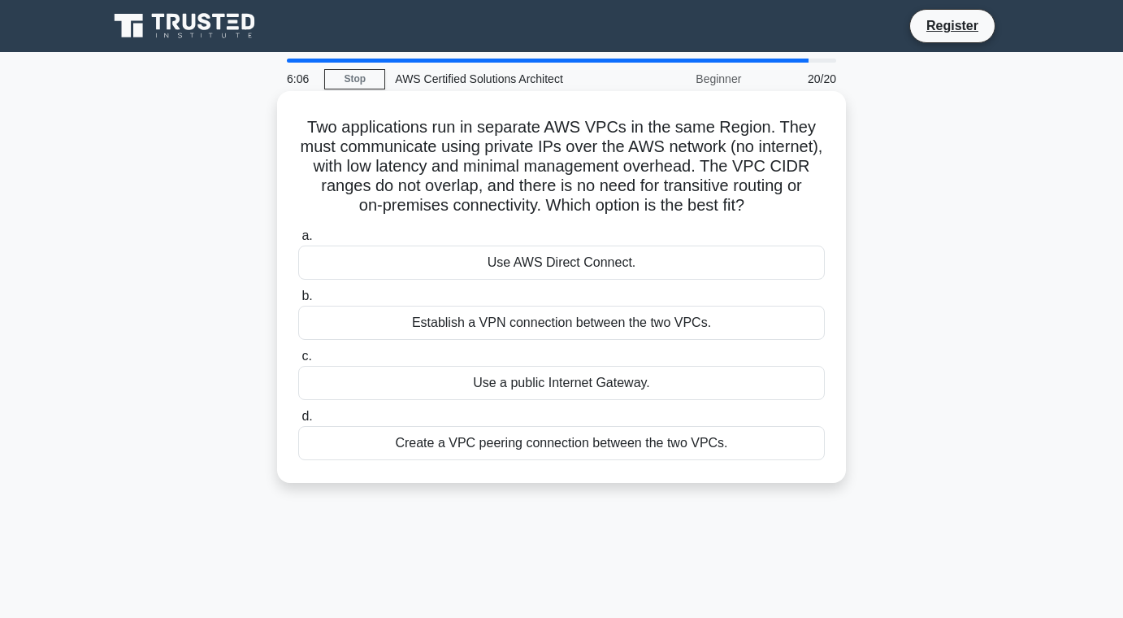
click at [472, 371] on div "Use a public Internet Gateway." at bounding box center [561, 383] width 527 height 34
click at [298, 362] on input "c. Use a public Internet Gateway." at bounding box center [298, 356] width 0 height 11
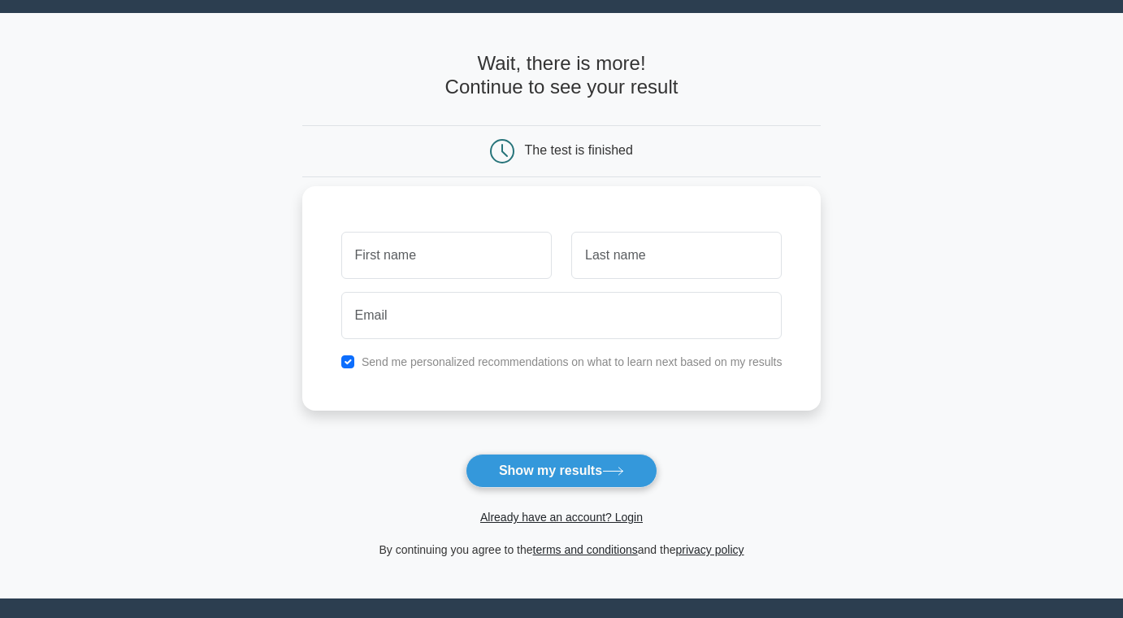
scroll to position [35, 0]
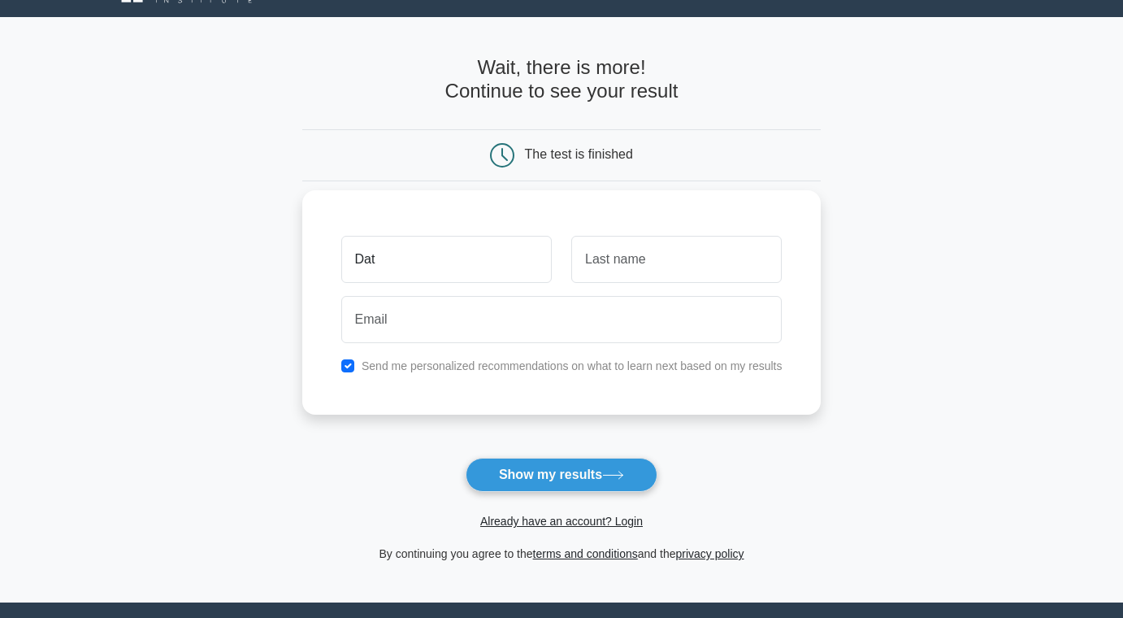
type input "Dat"
type input "Hoàng"
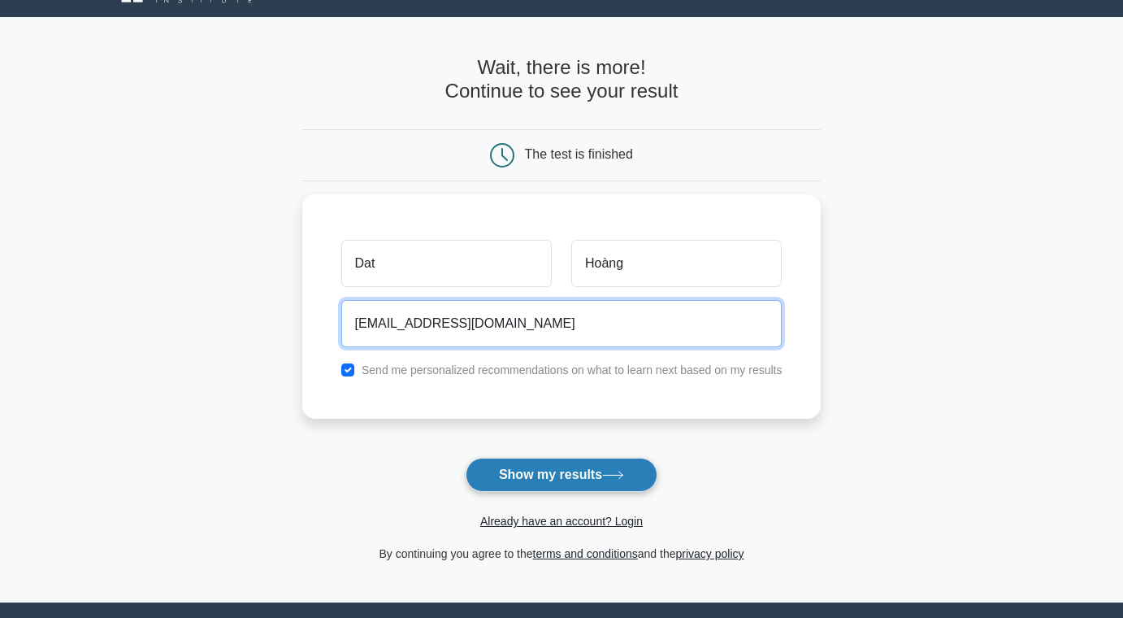
type input "hoang2811dat@gmail.com"
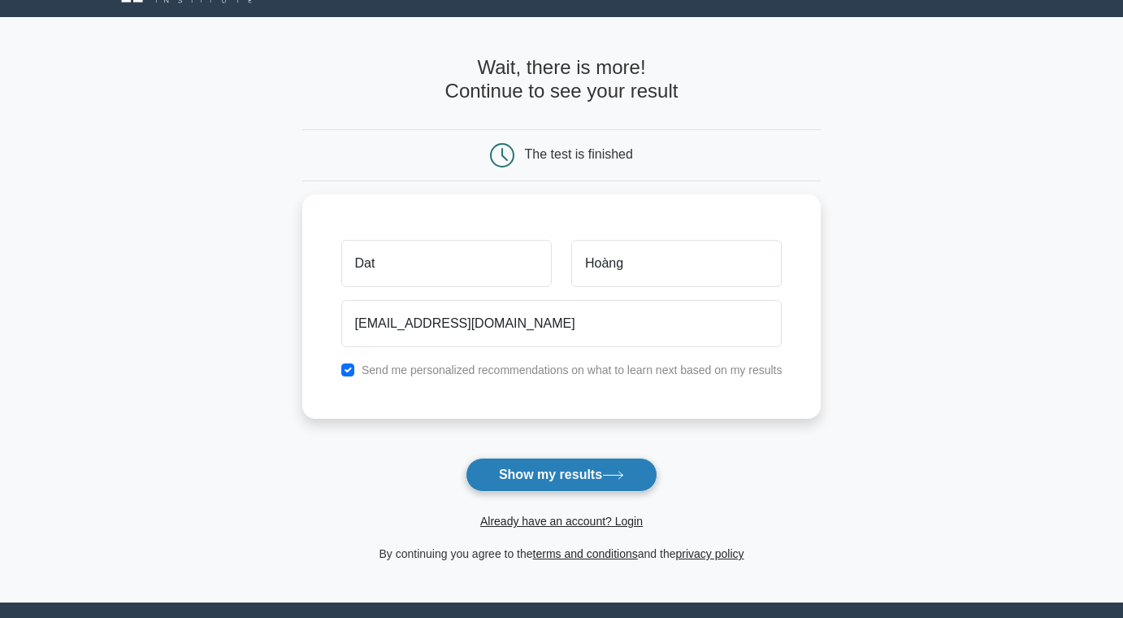
click at [535, 471] on button "Show my results" at bounding box center [562, 475] width 192 height 34
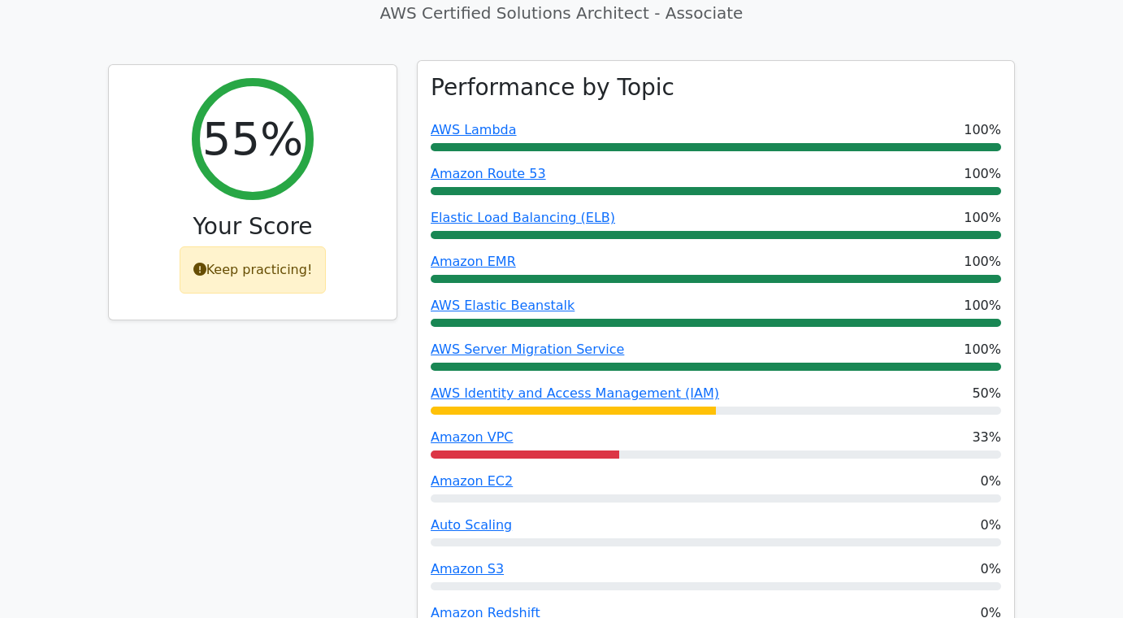
scroll to position [640, 0]
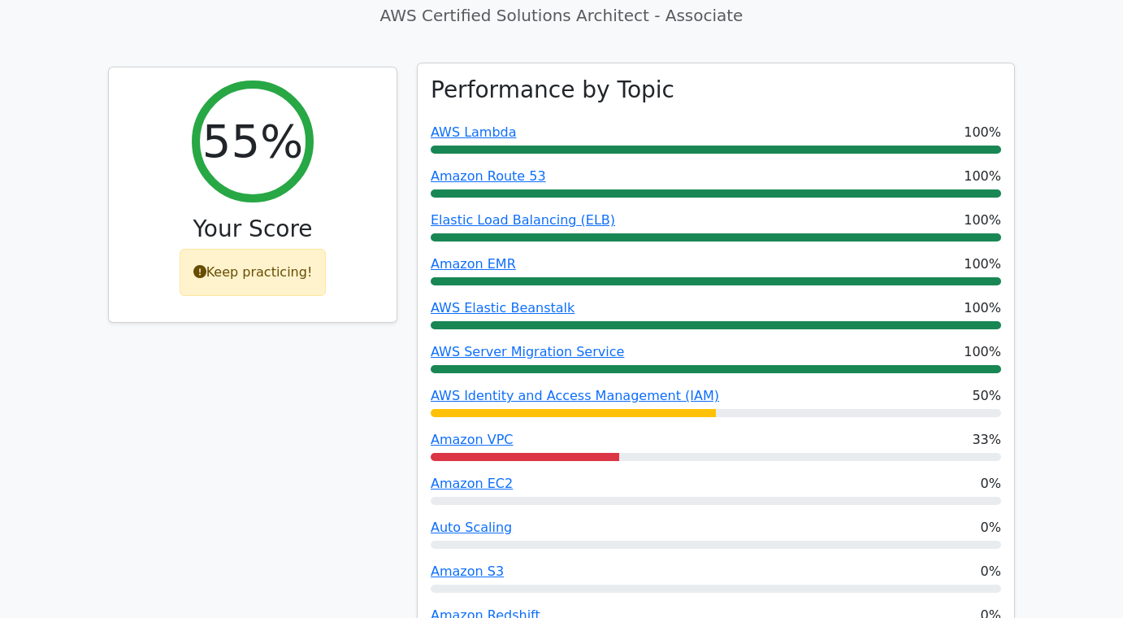
click at [471, 123] on span "AWS Lambda" at bounding box center [474, 133] width 86 height 20
click at [471, 124] on link "AWS Lambda" at bounding box center [474, 131] width 86 height 15
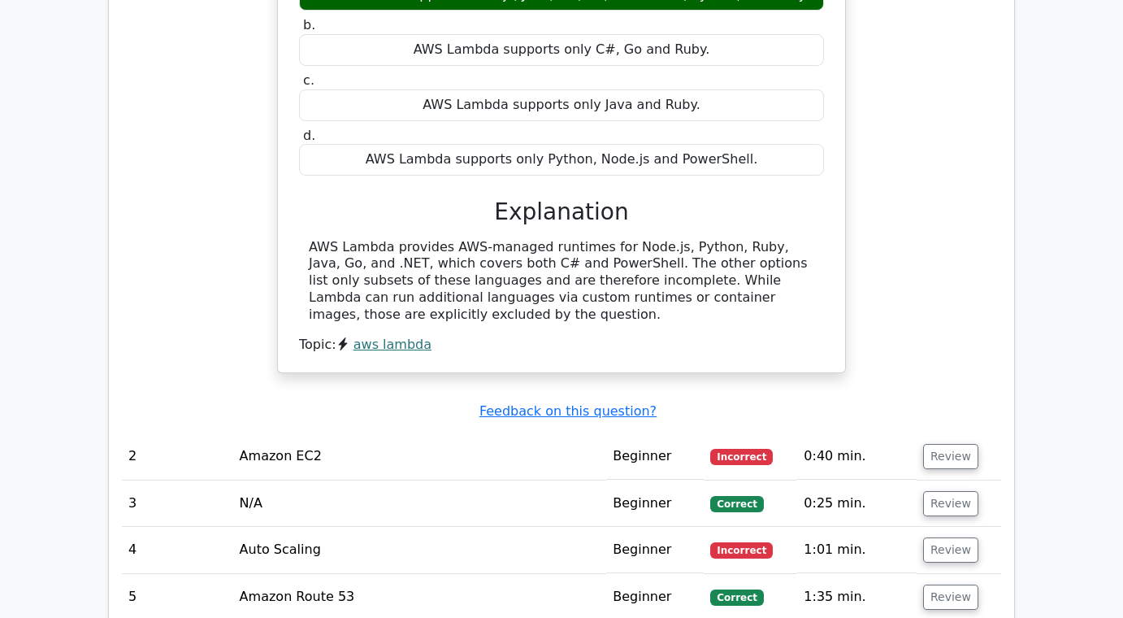
scroll to position [2021, 0]
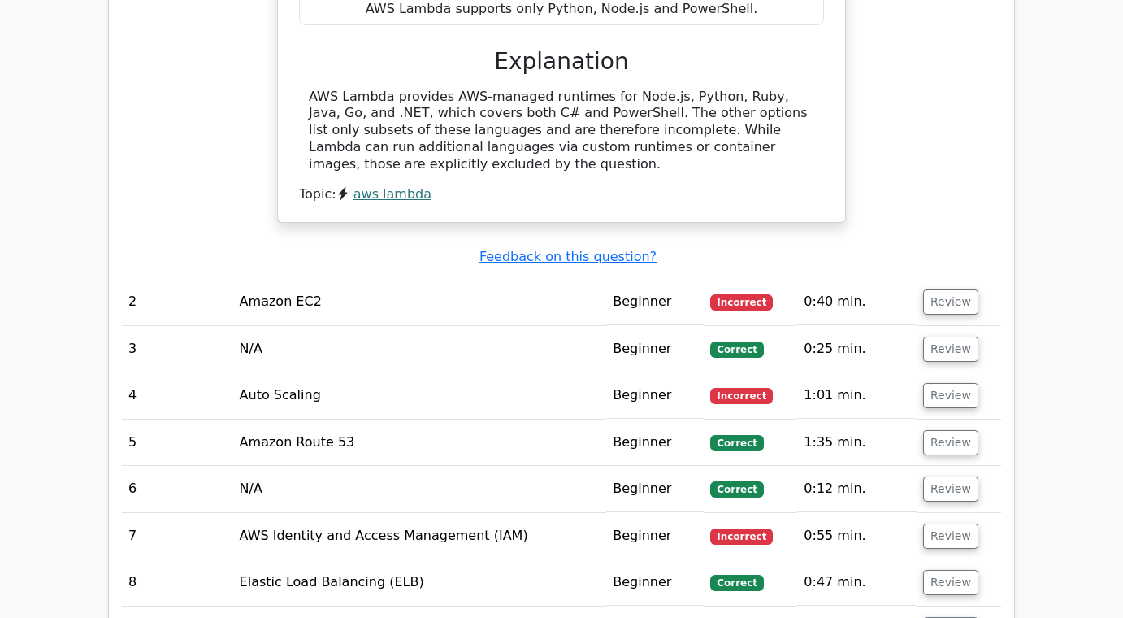
click at [303, 279] on td "Amazon EC2" at bounding box center [420, 302] width 374 height 46
click at [931, 289] on button "Review" at bounding box center [950, 301] width 55 height 25
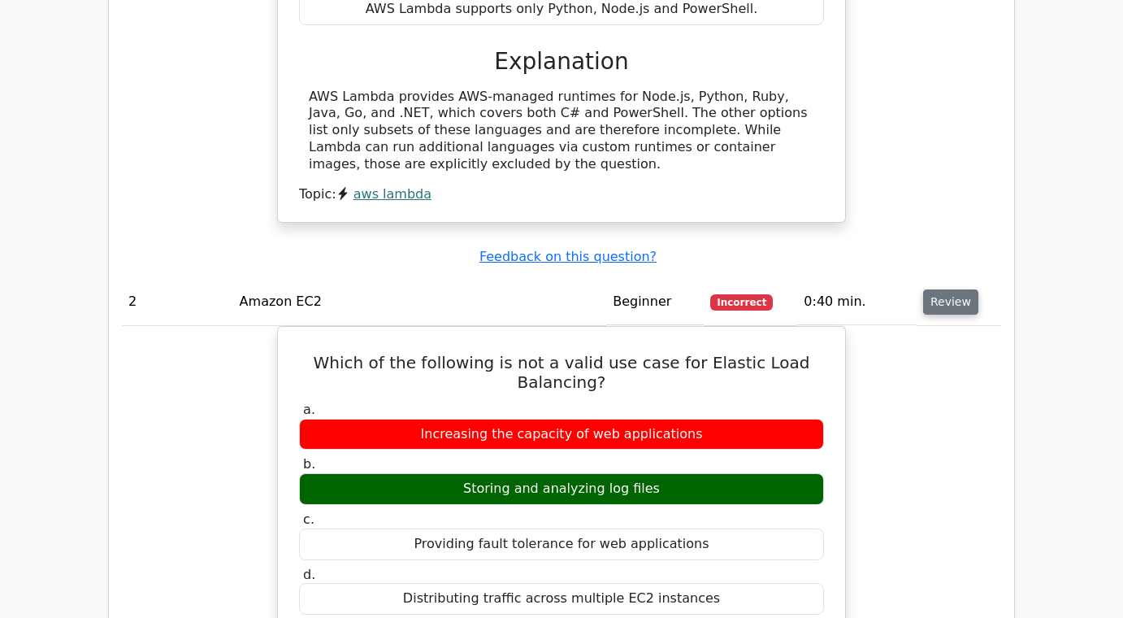
click at [931, 289] on button "Review" at bounding box center [950, 301] width 55 height 25
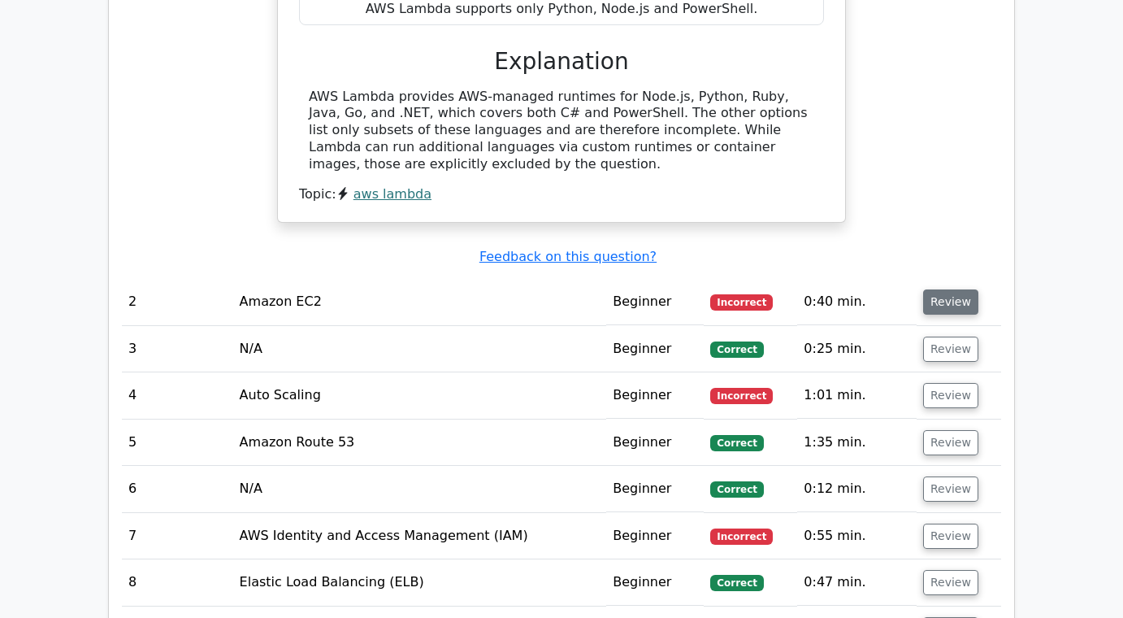
click at [931, 289] on button "Review" at bounding box center [950, 301] width 55 height 25
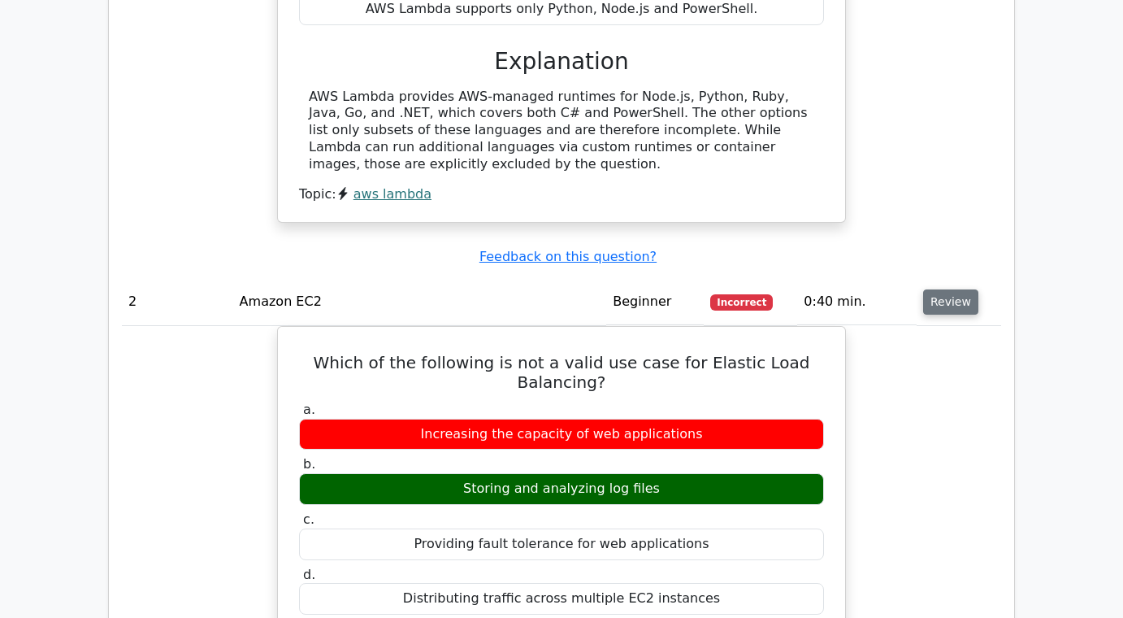
click at [931, 289] on button "Review" at bounding box center [950, 301] width 55 height 25
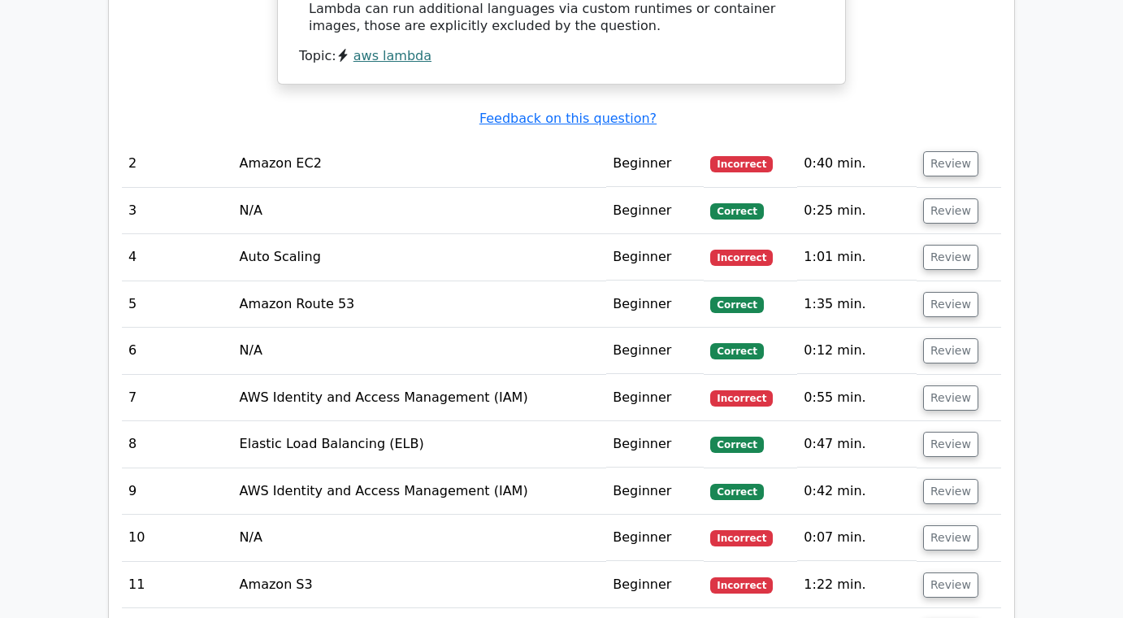
scroll to position [2156, 0]
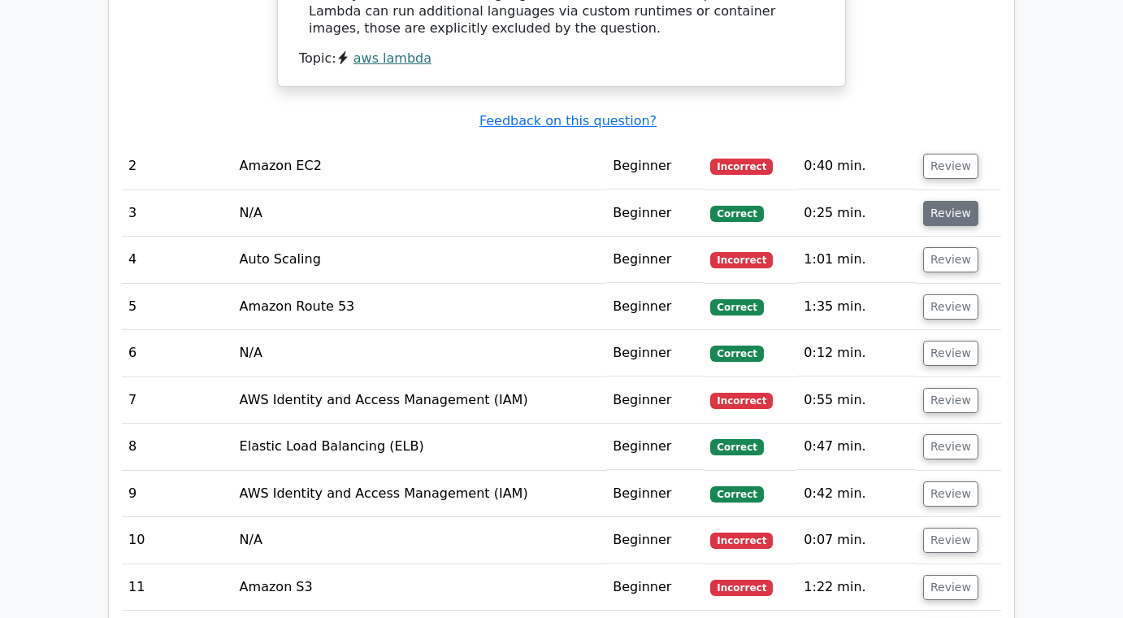
click at [940, 201] on button "Review" at bounding box center [950, 213] width 55 height 25
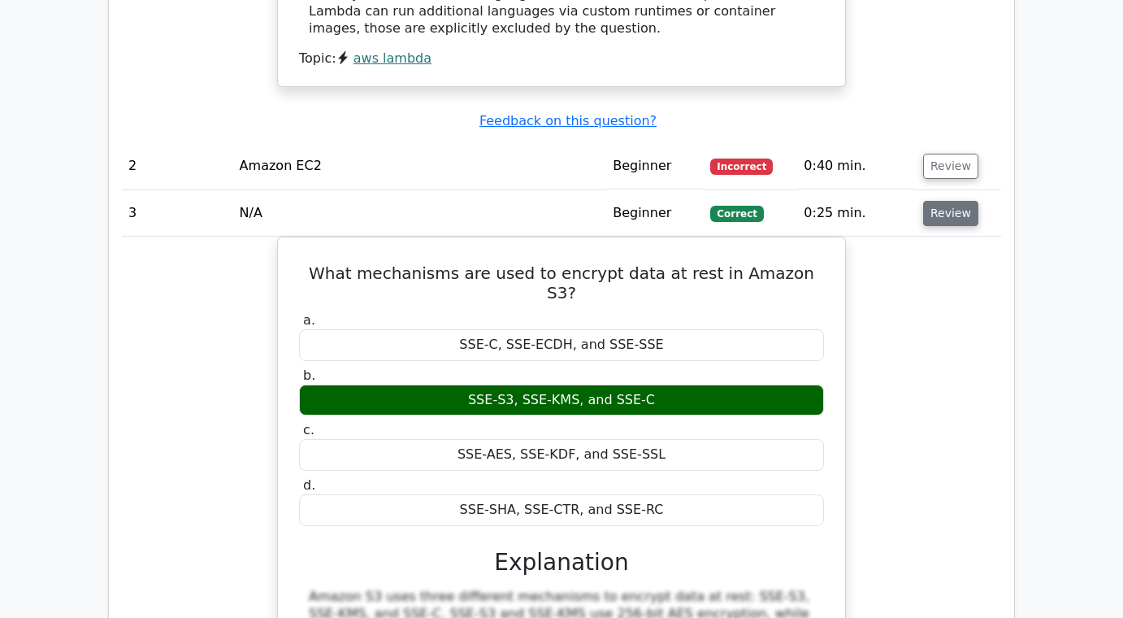
click at [940, 201] on button "Review" at bounding box center [950, 213] width 55 height 25
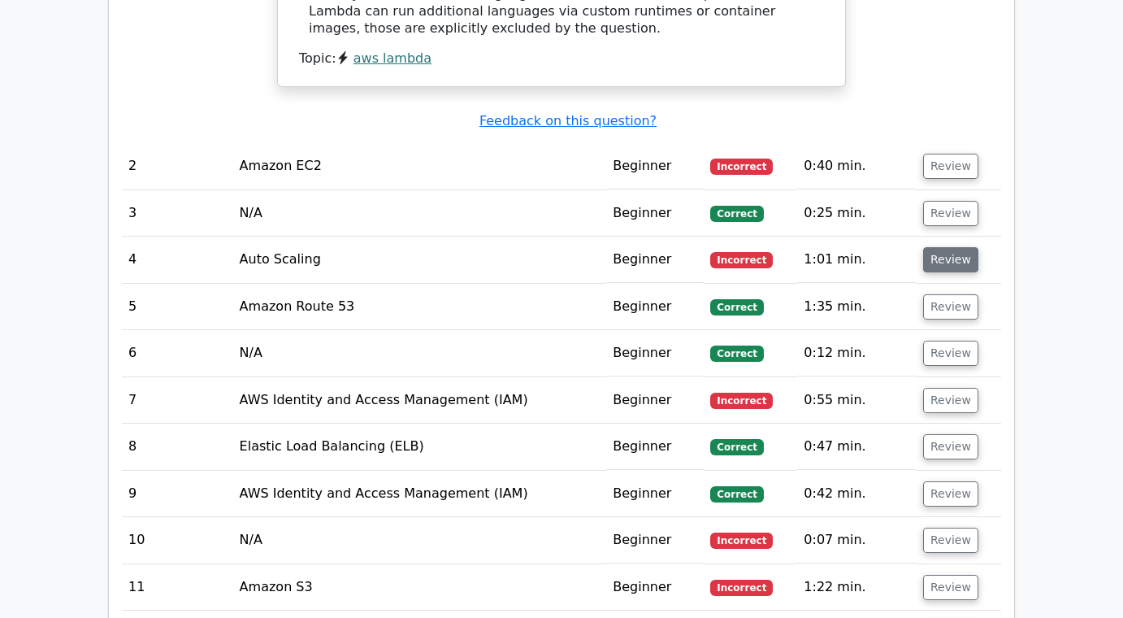
click at [942, 247] on button "Review" at bounding box center [950, 259] width 55 height 25
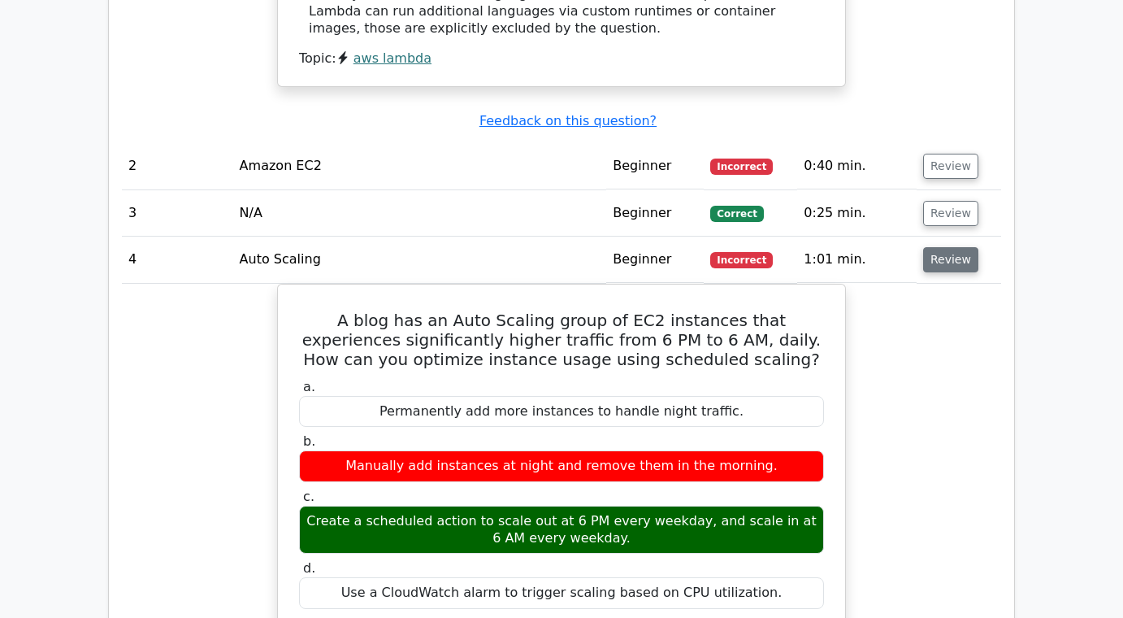
click at [942, 247] on button "Review" at bounding box center [950, 259] width 55 height 25
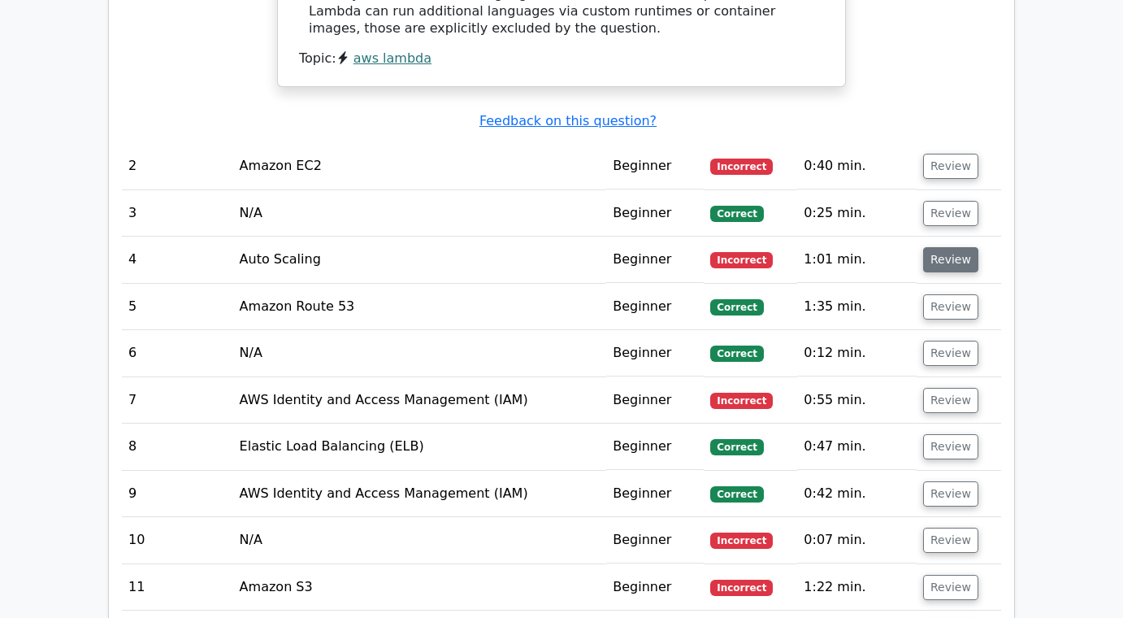
click at [942, 247] on button "Review" at bounding box center [950, 259] width 55 height 25
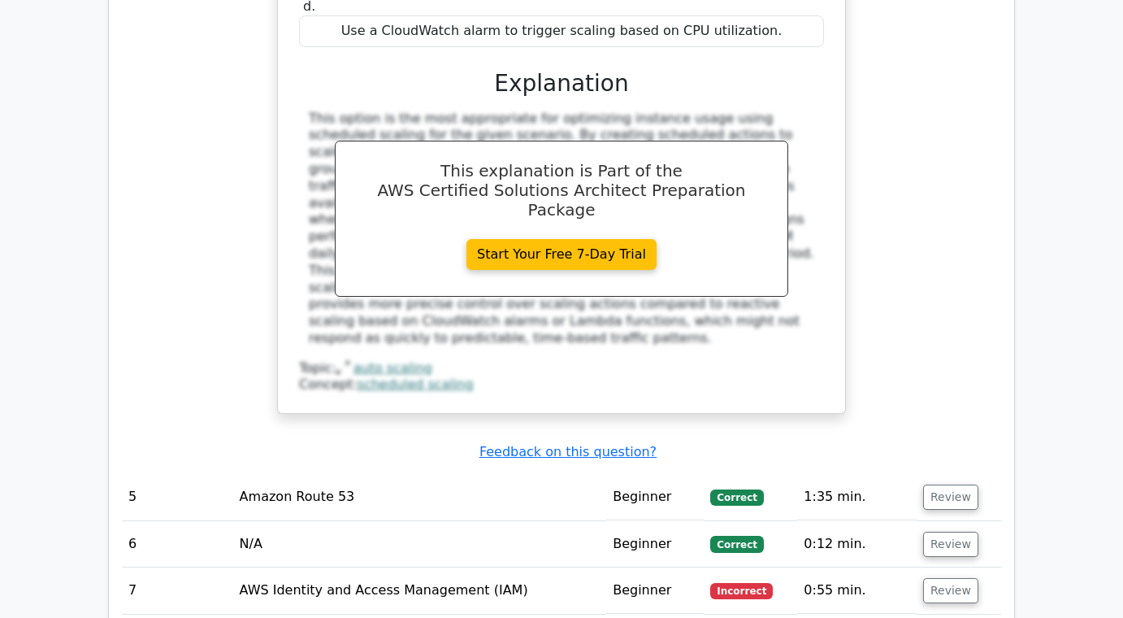
scroll to position [2780, 0]
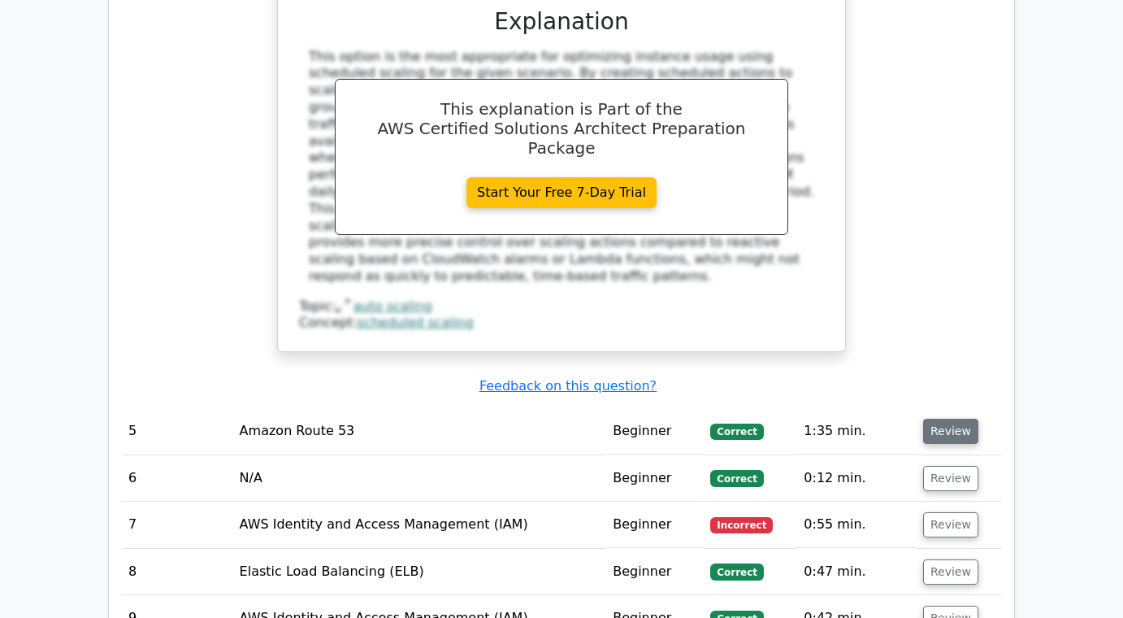
click at [948, 419] on button "Review" at bounding box center [950, 431] width 55 height 25
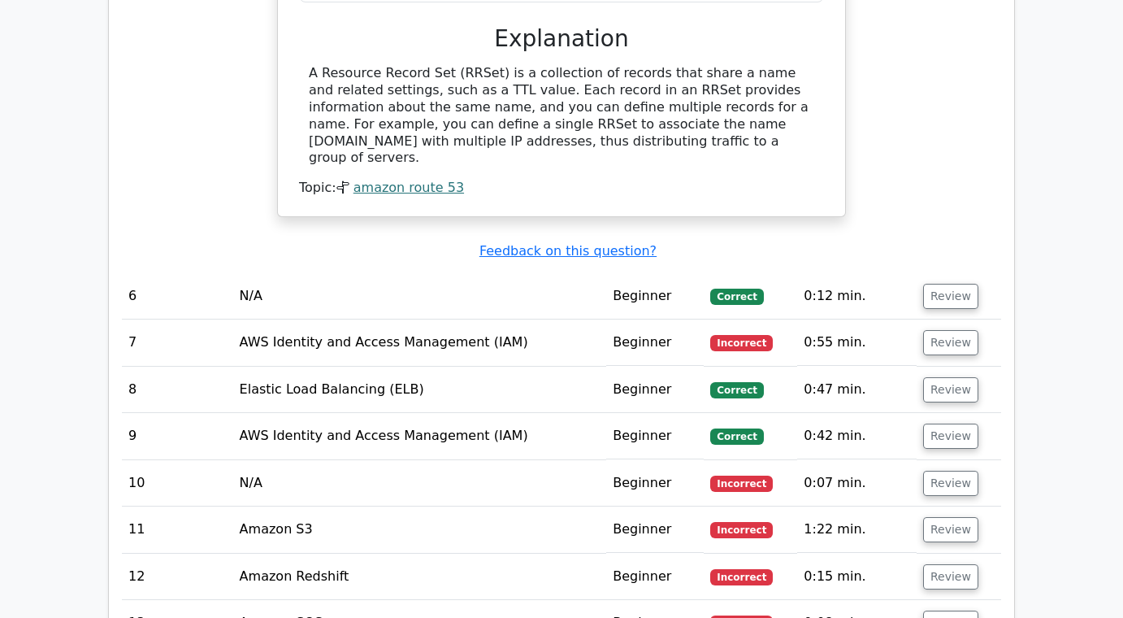
scroll to position [3552, 0]
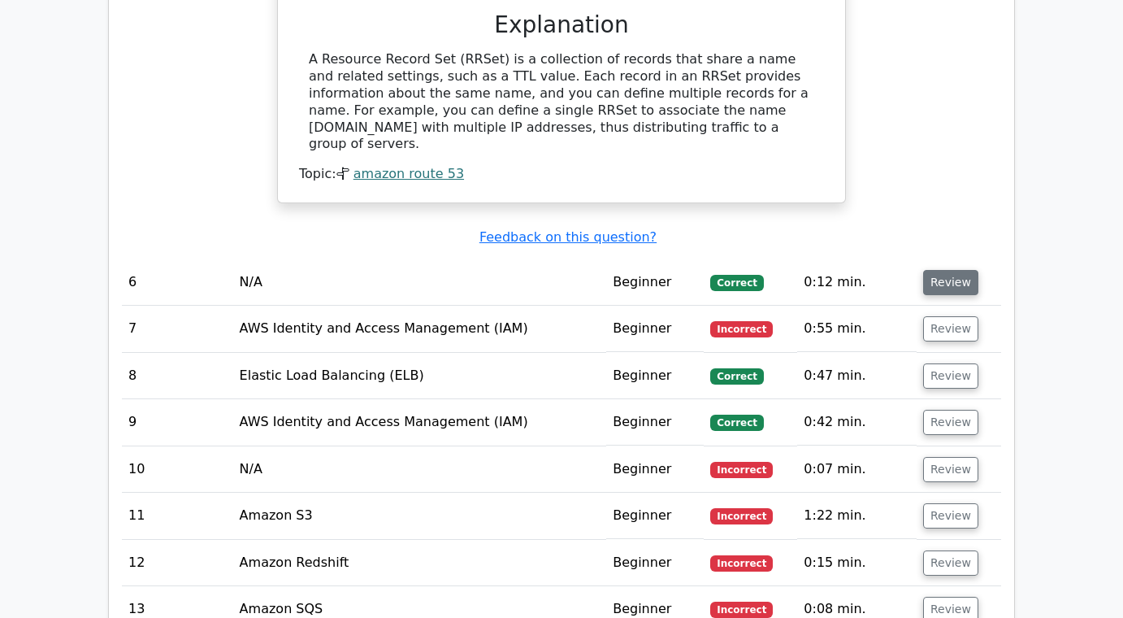
click at [946, 270] on button "Review" at bounding box center [950, 282] width 55 height 25
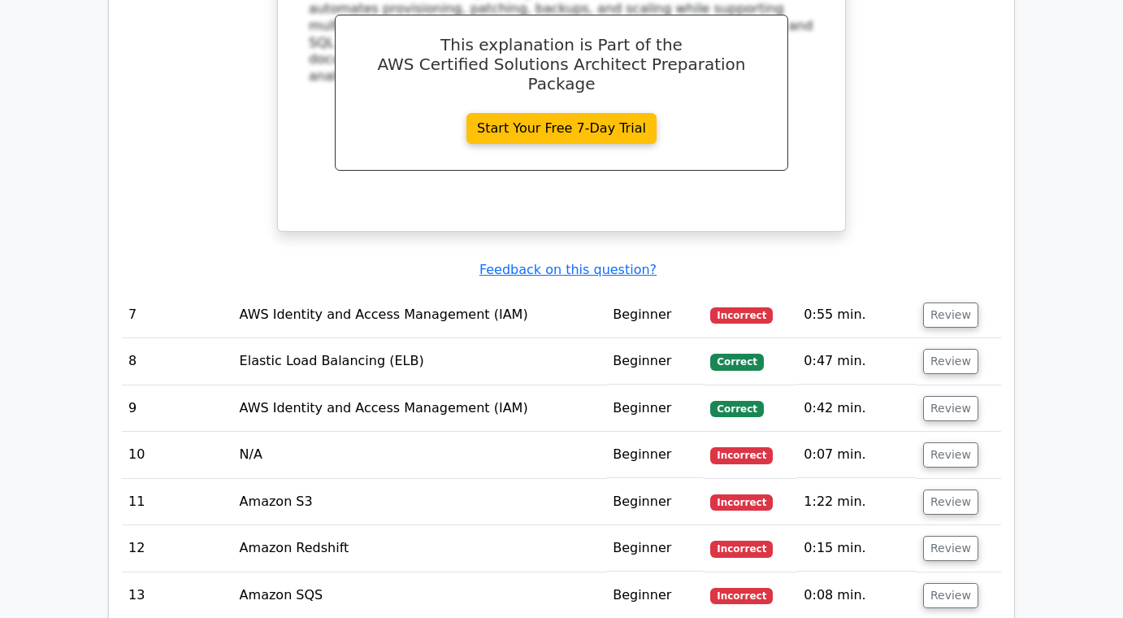
scroll to position [4262, 0]
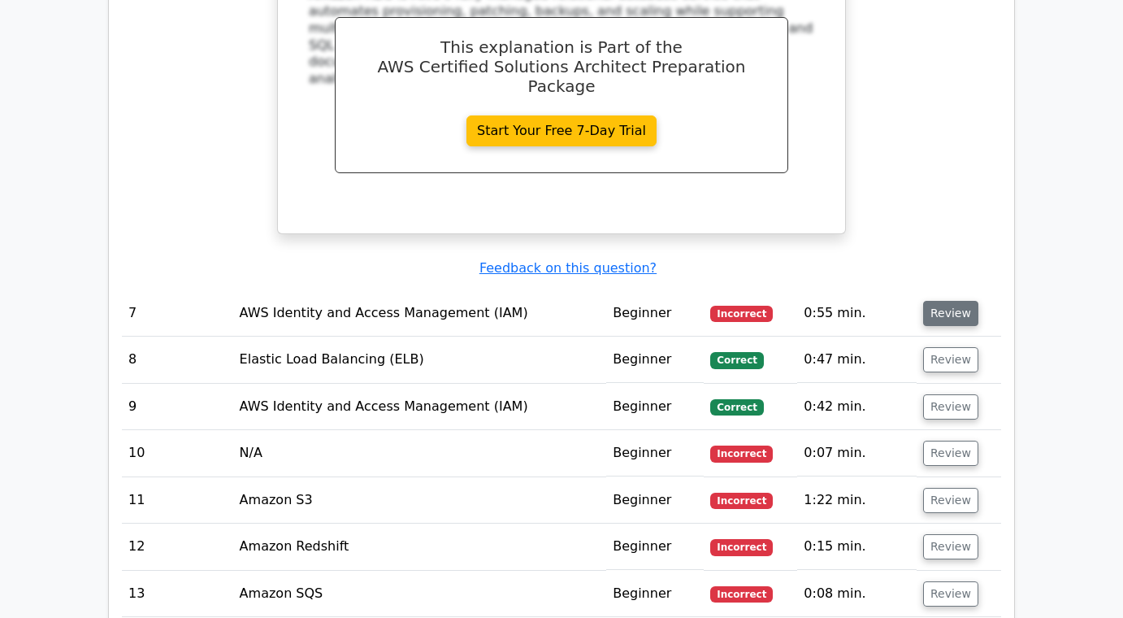
click at [950, 301] on button "Review" at bounding box center [950, 313] width 55 height 25
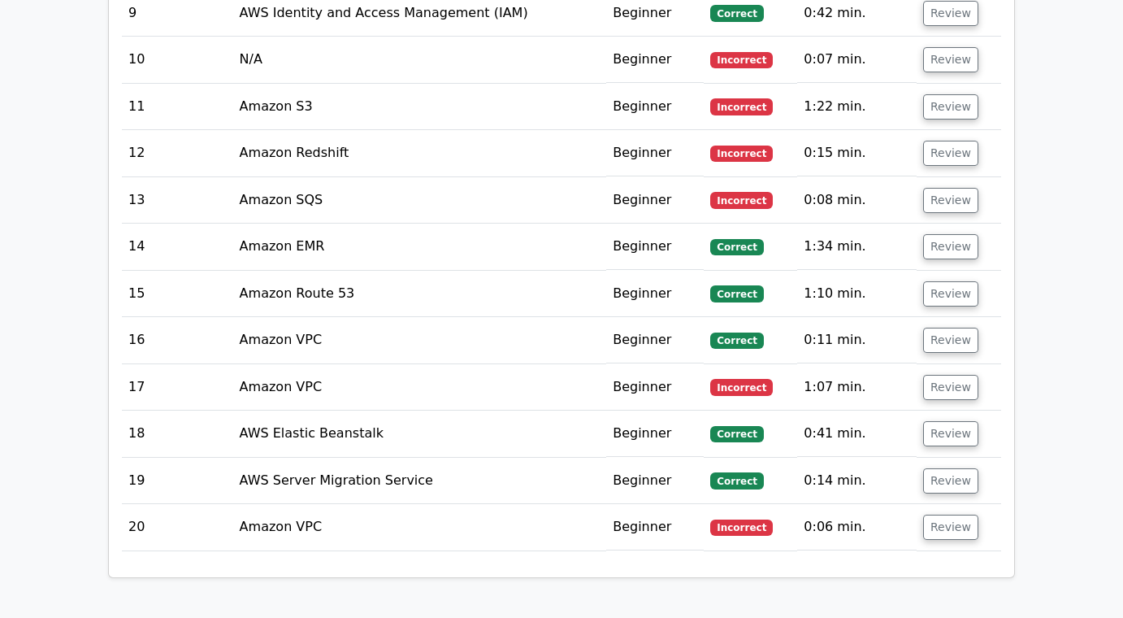
scroll to position [5370, 0]
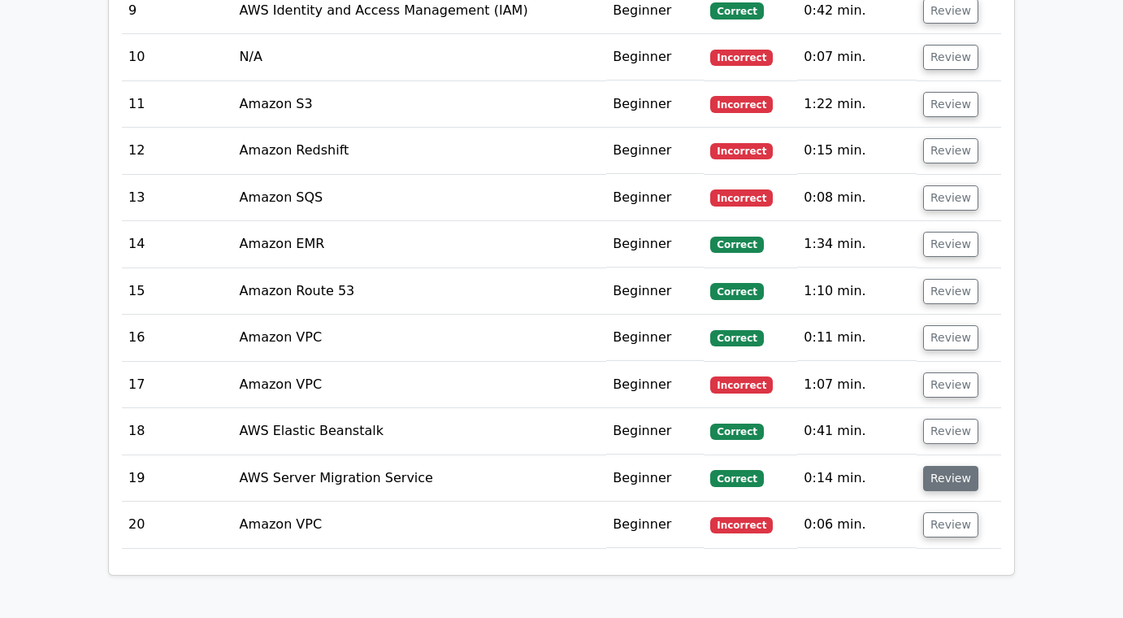
click at [961, 466] on button "Review" at bounding box center [950, 478] width 55 height 25
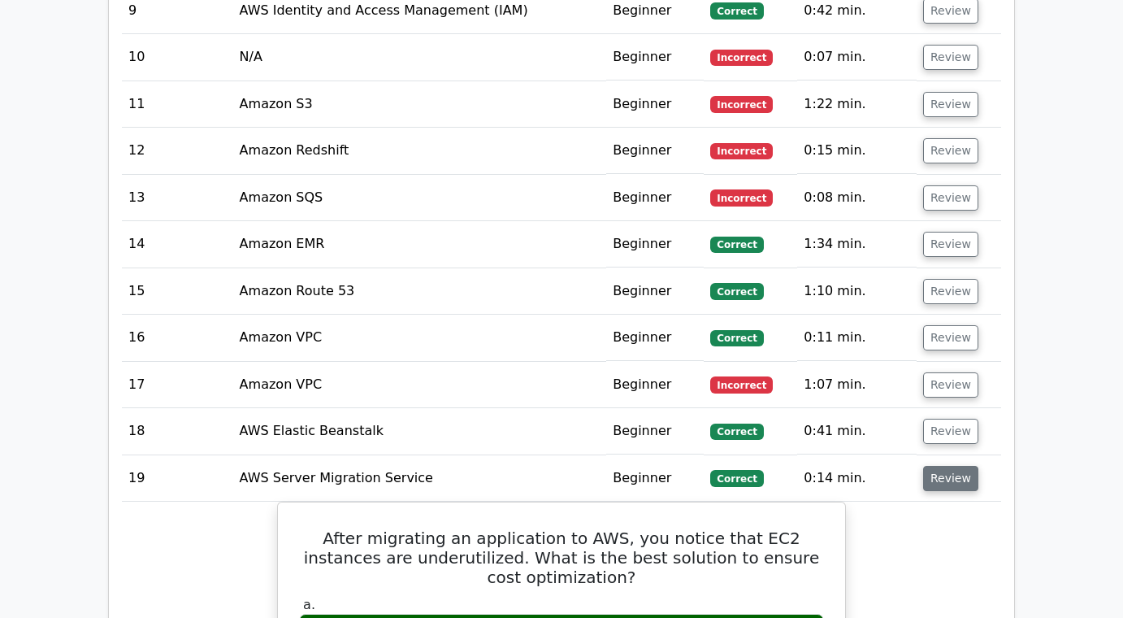
click at [961, 466] on button "Review" at bounding box center [950, 478] width 55 height 25
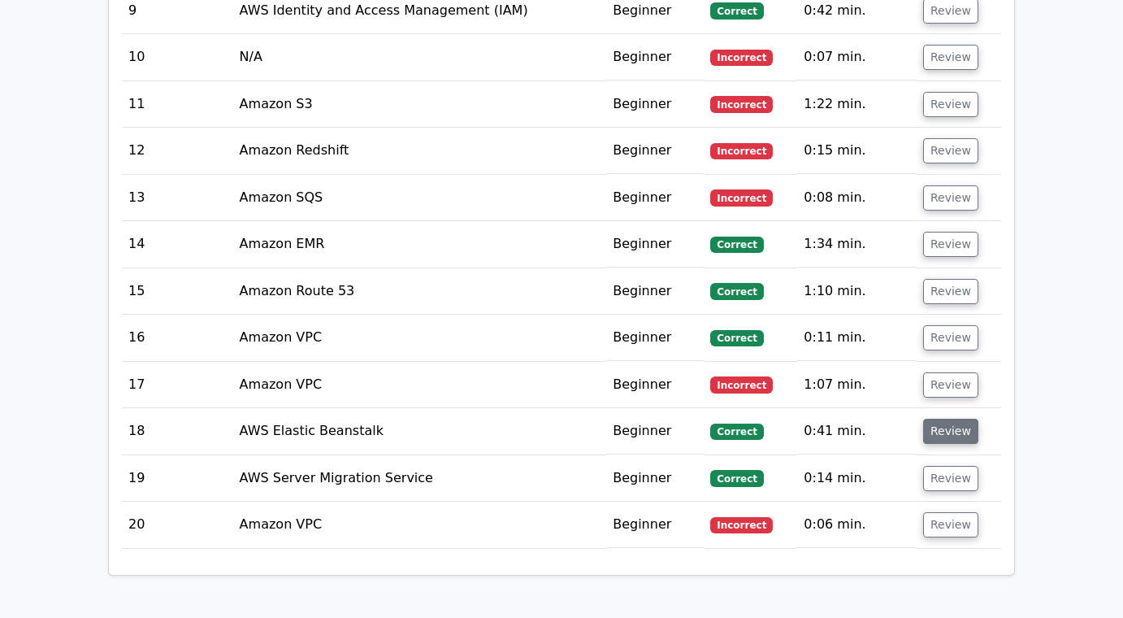
click at [955, 419] on button "Review" at bounding box center [950, 431] width 55 height 25
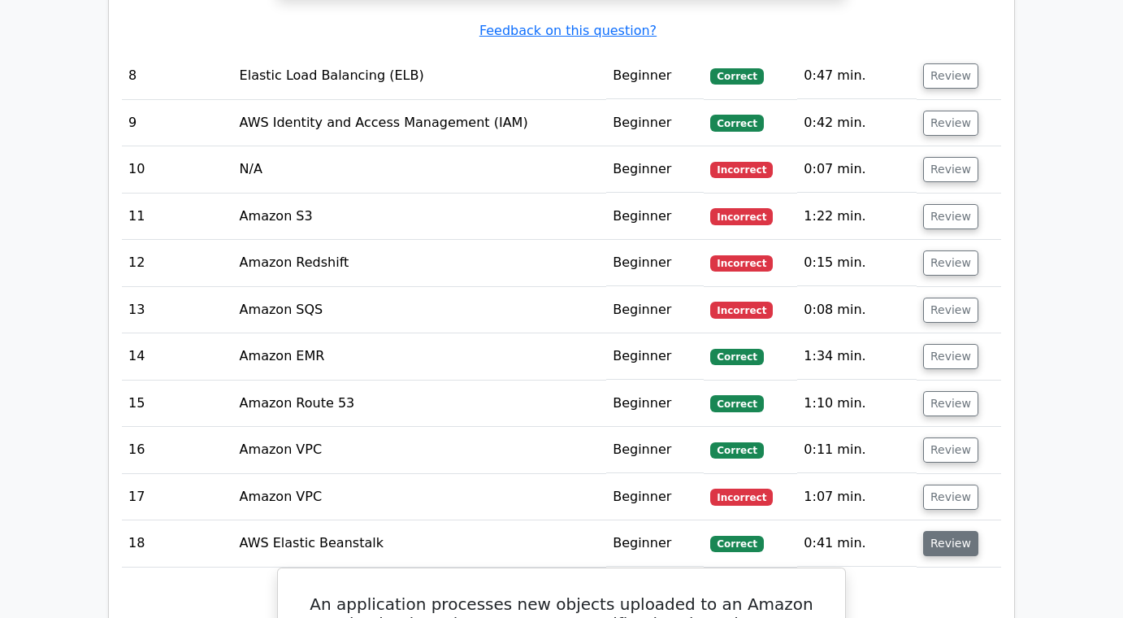
scroll to position [5246, 0]
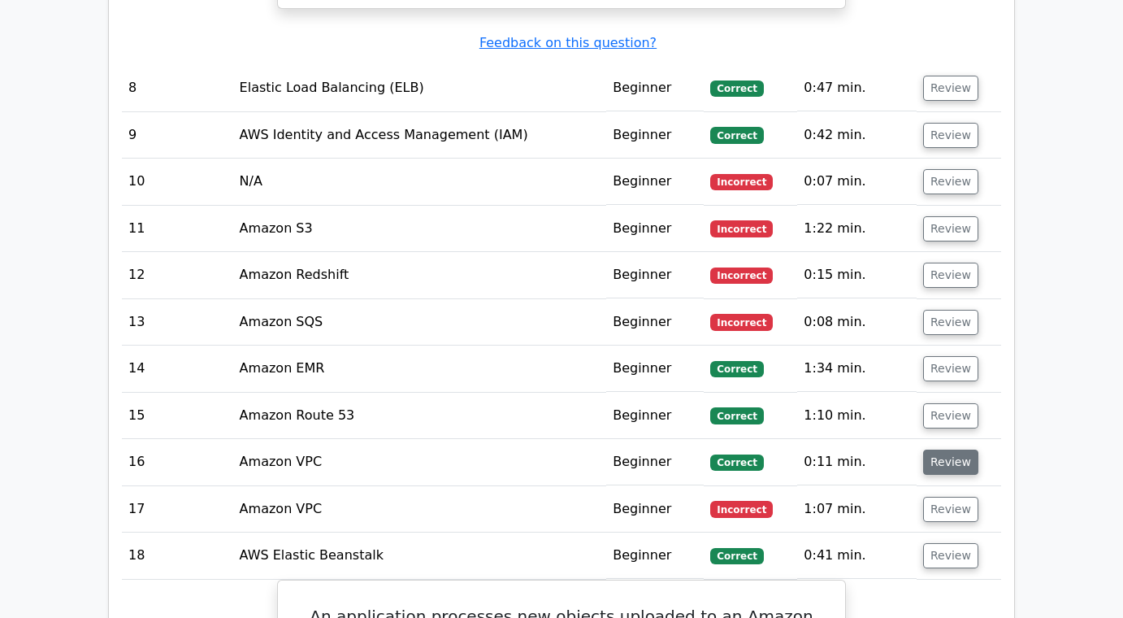
click at [950, 449] on button "Review" at bounding box center [950, 461] width 55 height 25
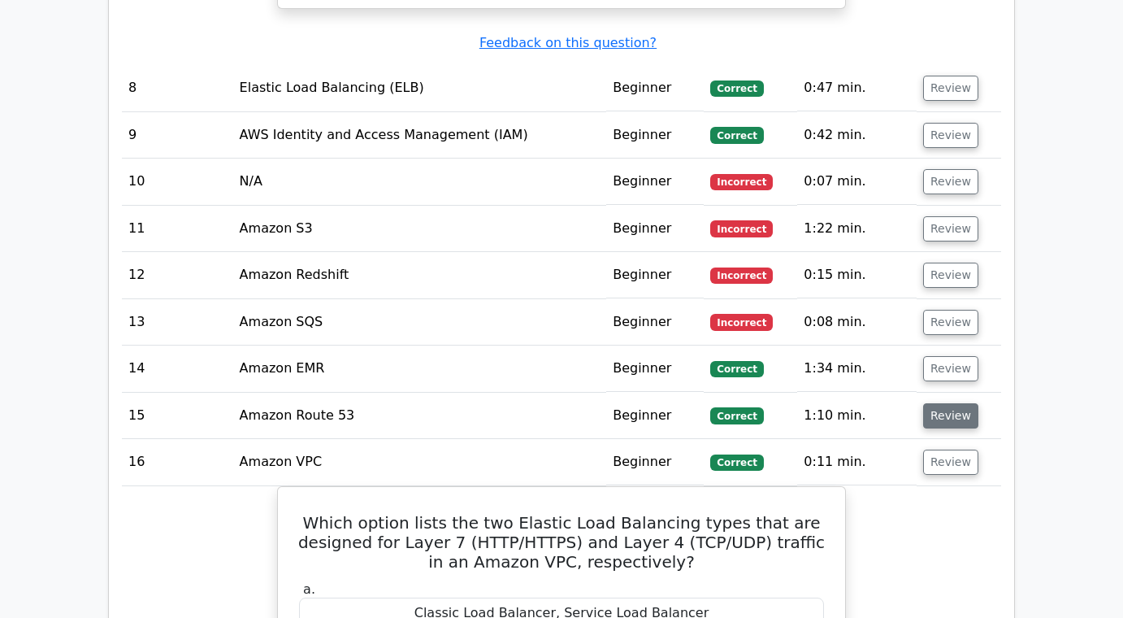
click at [943, 403] on button "Review" at bounding box center [950, 415] width 55 height 25
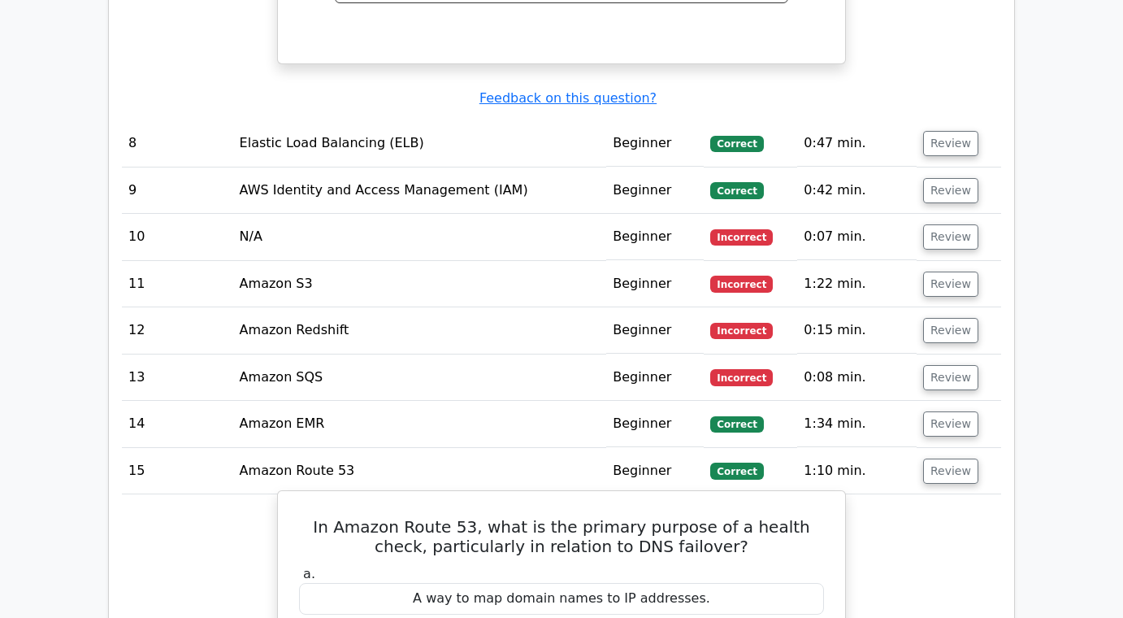
scroll to position [5170, 0]
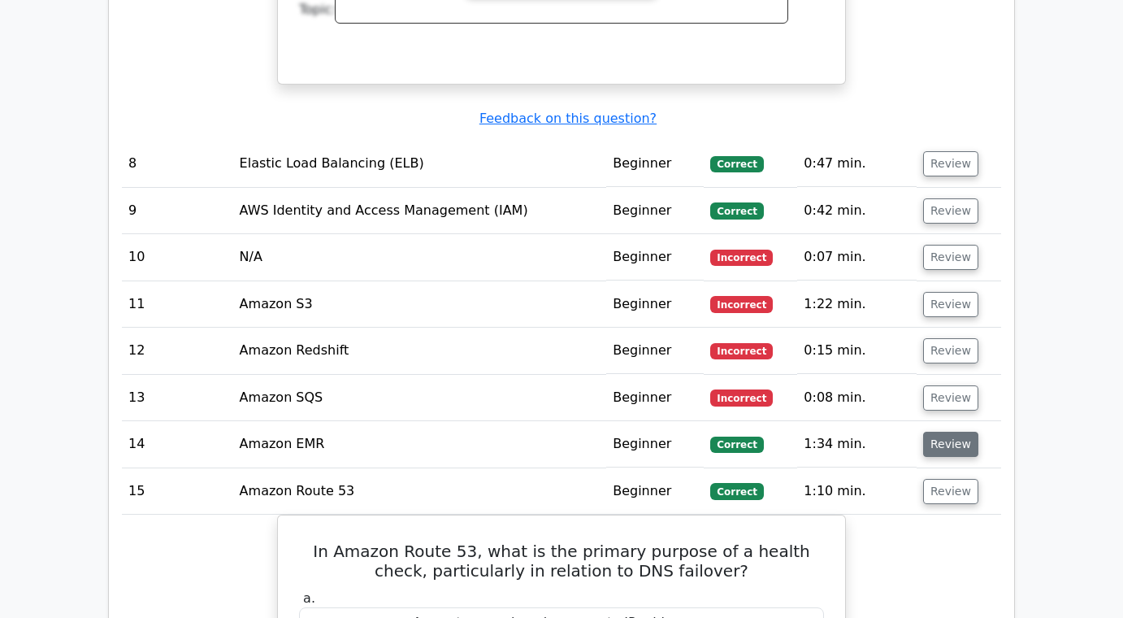
click at [938, 432] on button "Review" at bounding box center [950, 444] width 55 height 25
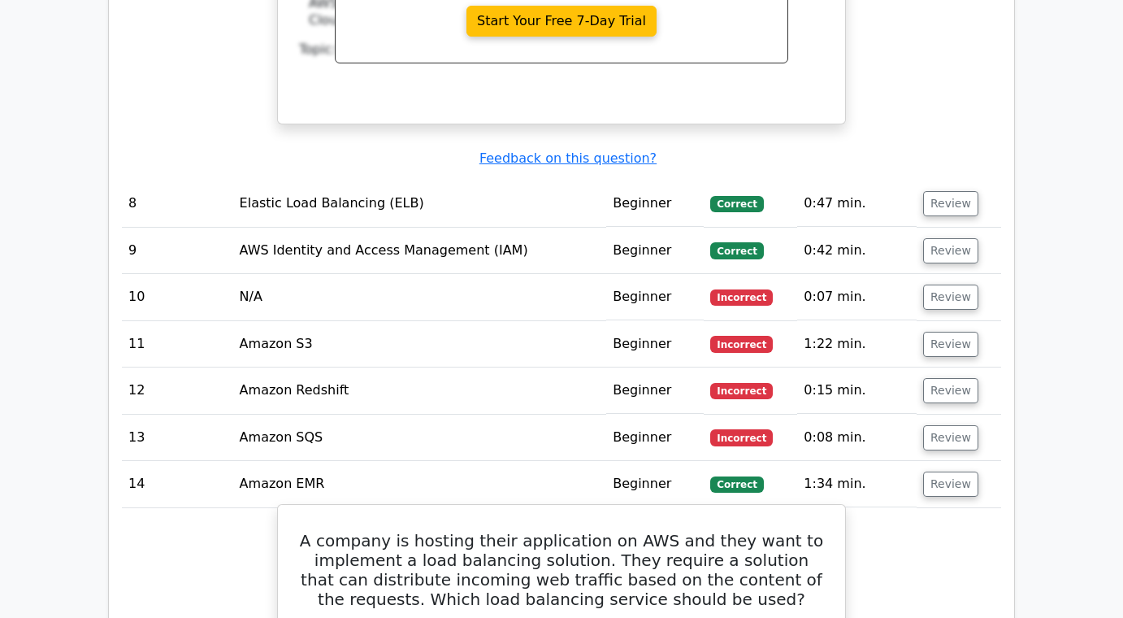
scroll to position [5118, 0]
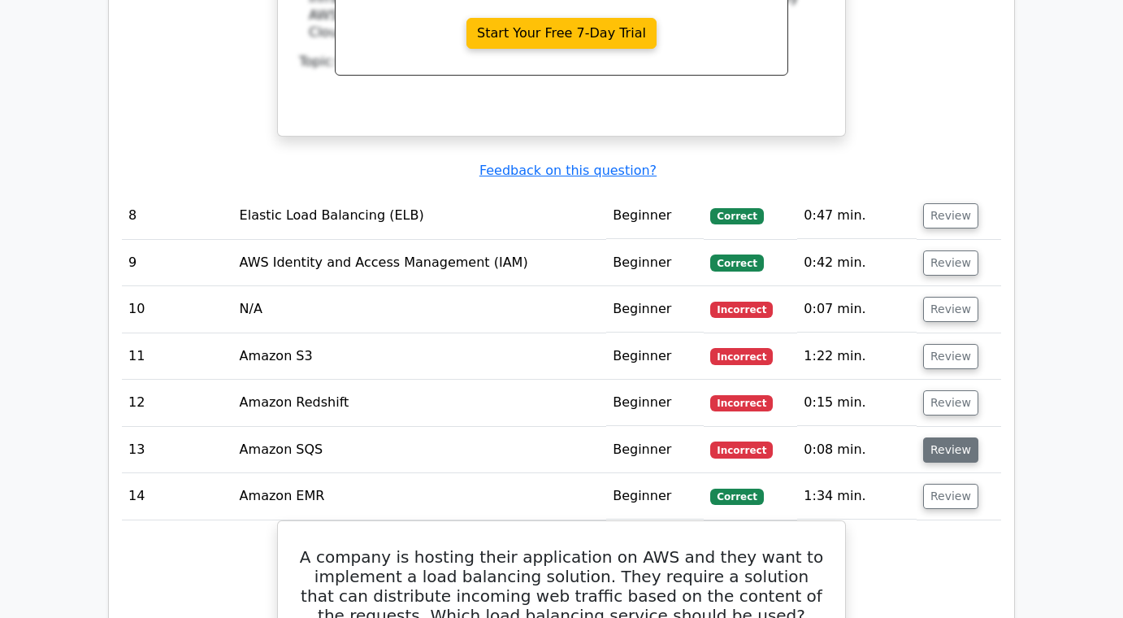
click at [951, 437] on button "Review" at bounding box center [950, 449] width 55 height 25
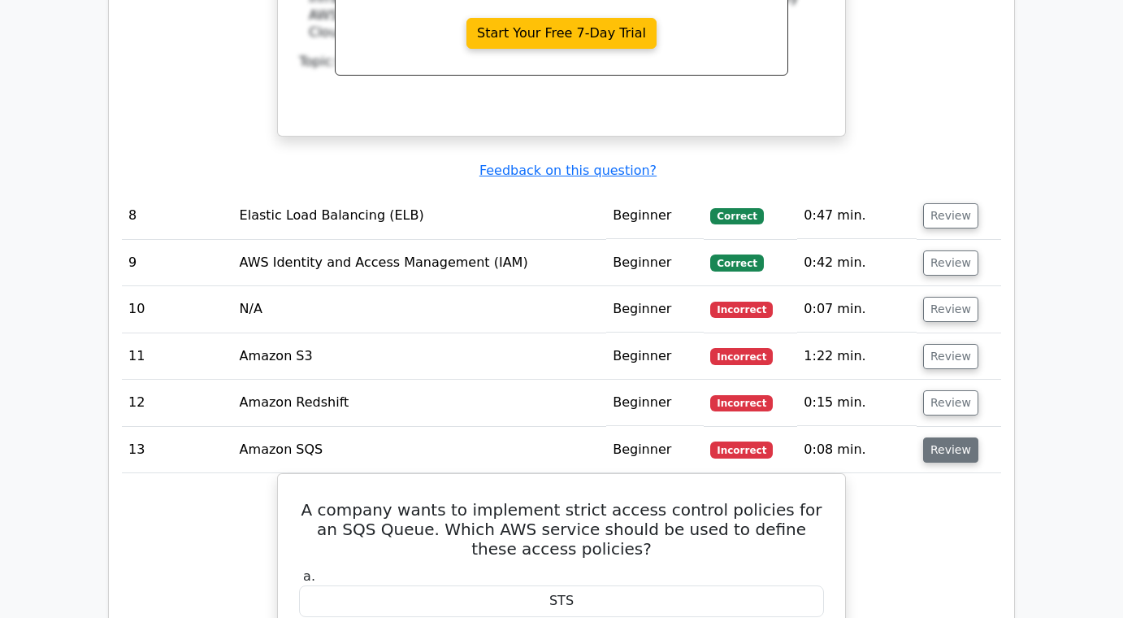
click at [951, 437] on button "Review" at bounding box center [950, 449] width 55 height 25
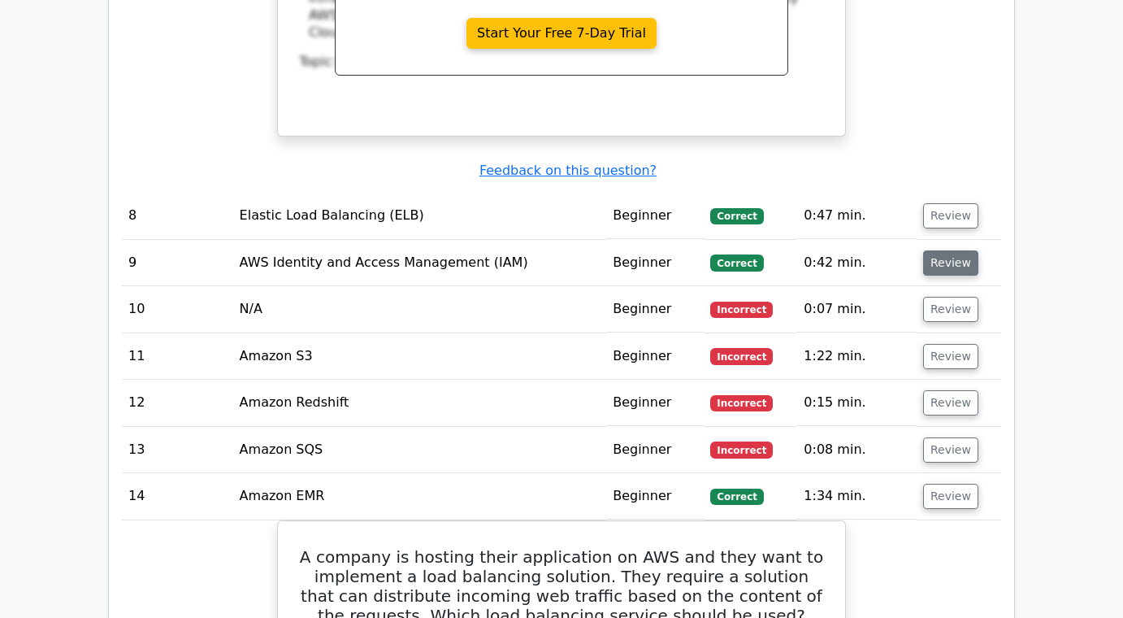
click at [936, 250] on button "Review" at bounding box center [950, 262] width 55 height 25
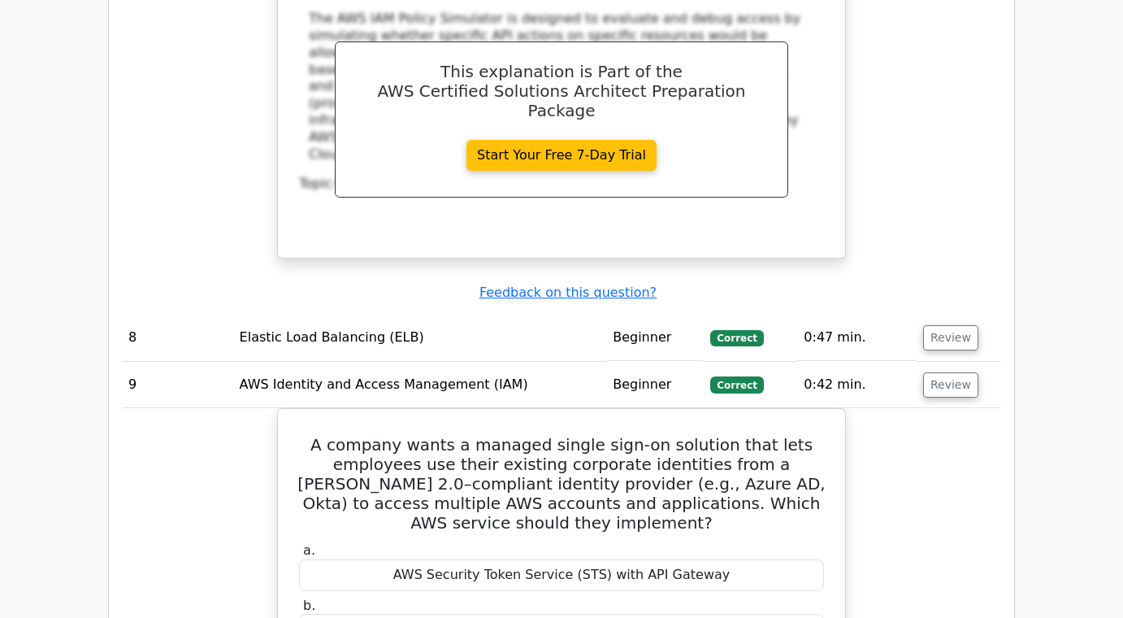
scroll to position [5000, 0]
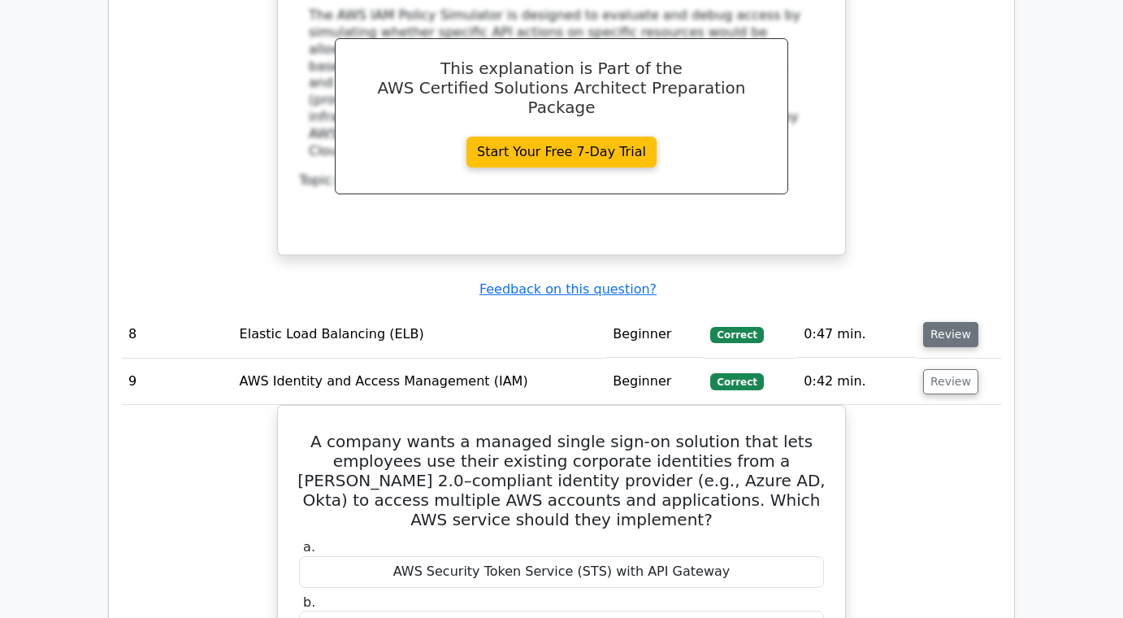
click at [947, 322] on button "Review" at bounding box center [950, 334] width 55 height 25
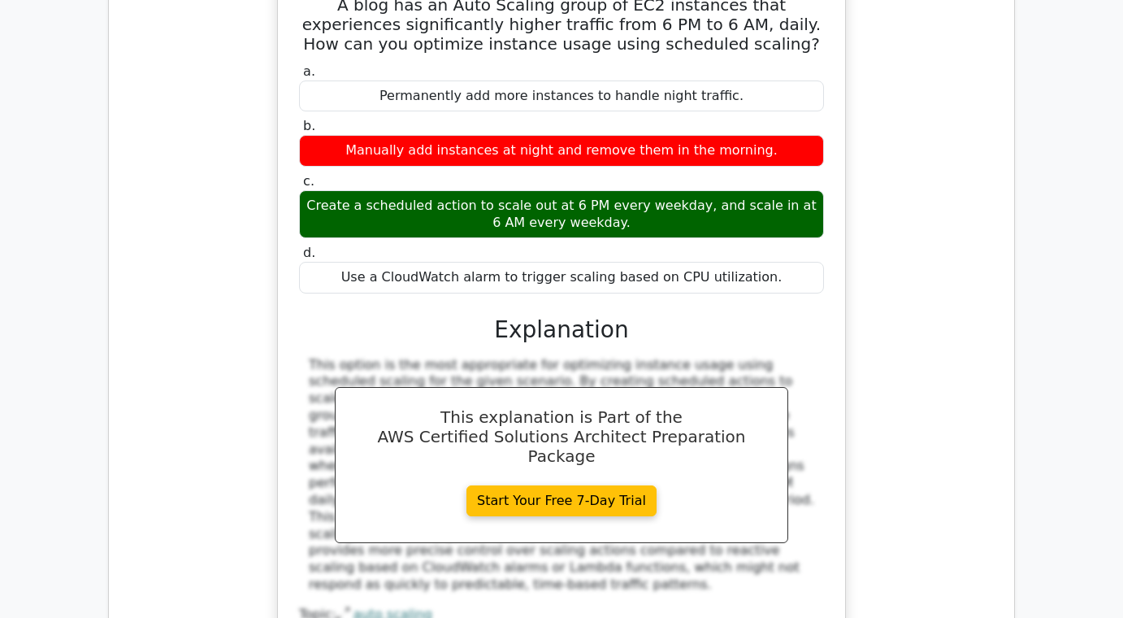
scroll to position [2343, 0]
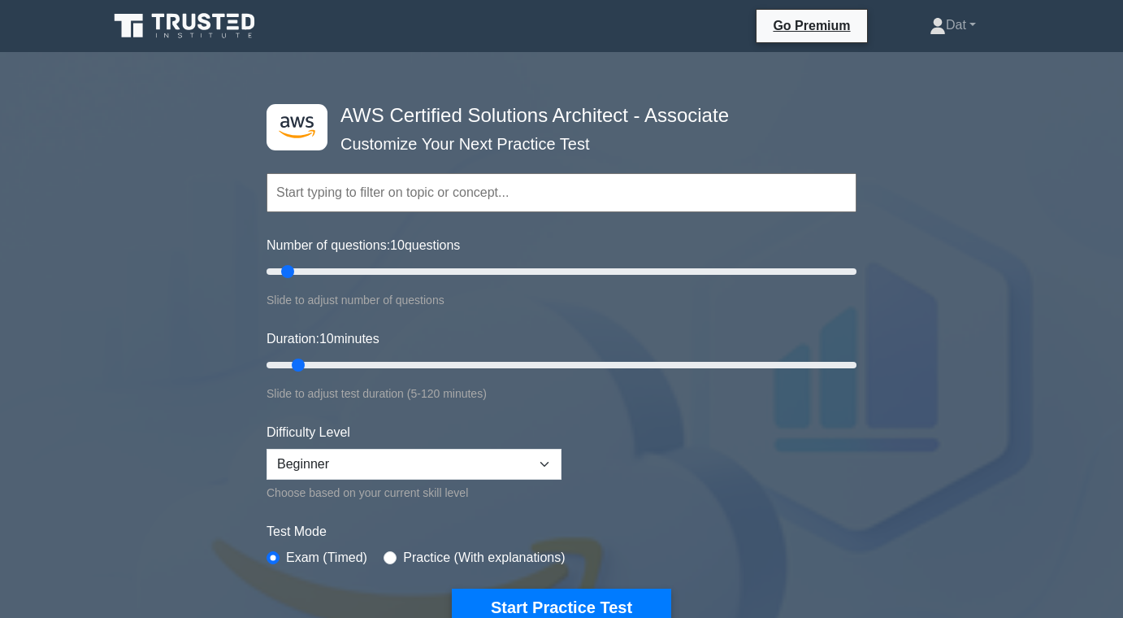
click at [192, 27] on icon at bounding box center [190, 22] width 13 height 16
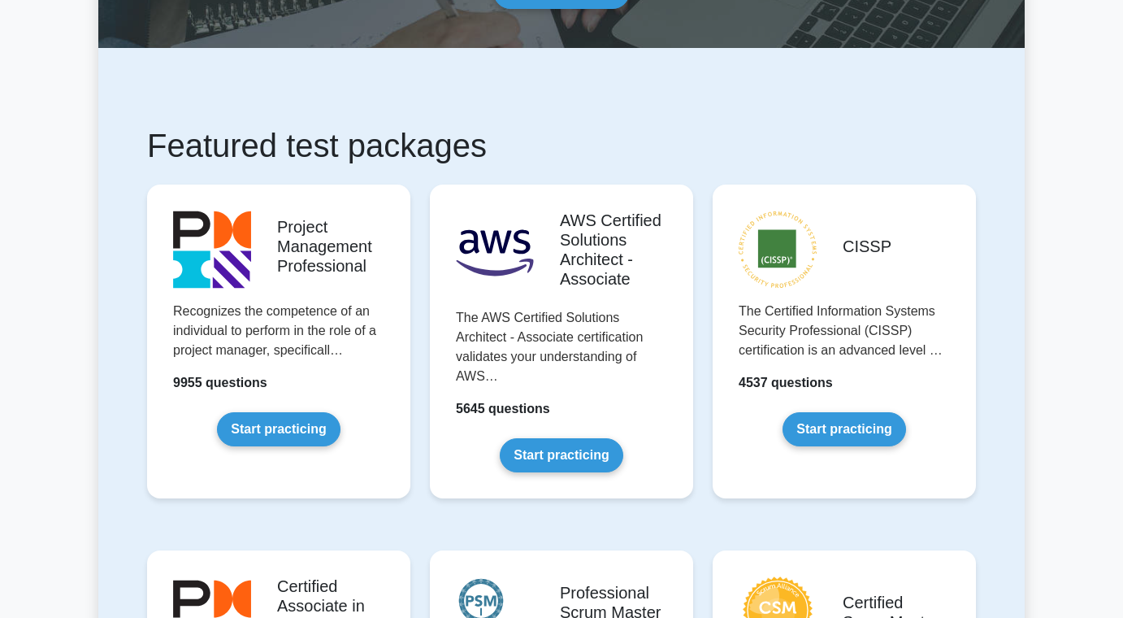
scroll to position [204, 0]
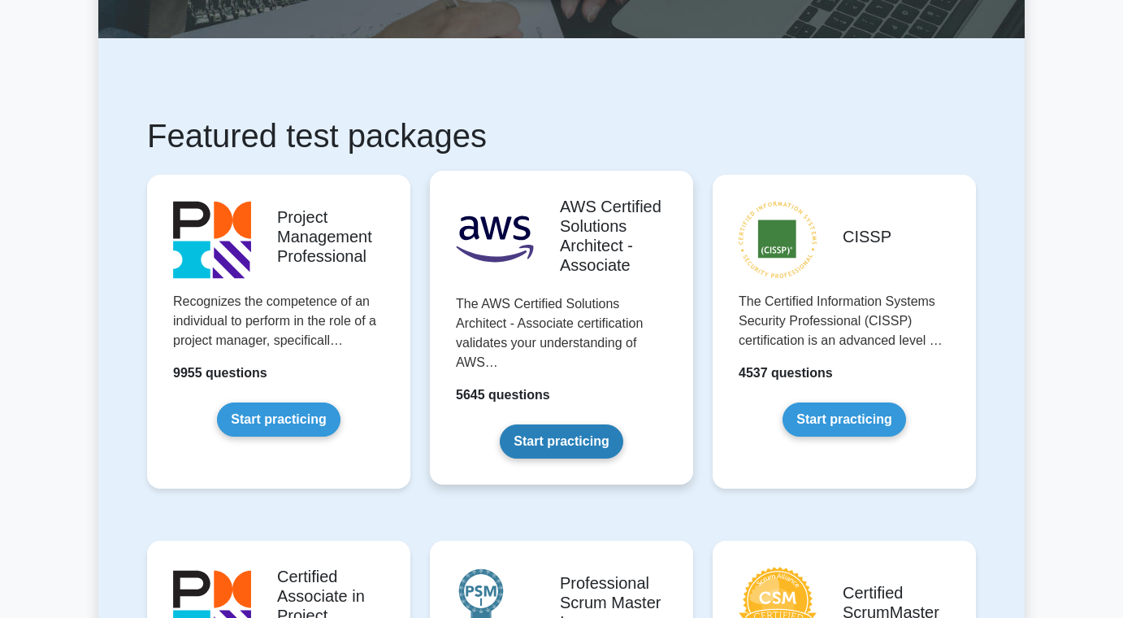
click at [519, 424] on link "Start practicing" at bounding box center [561, 441] width 123 height 34
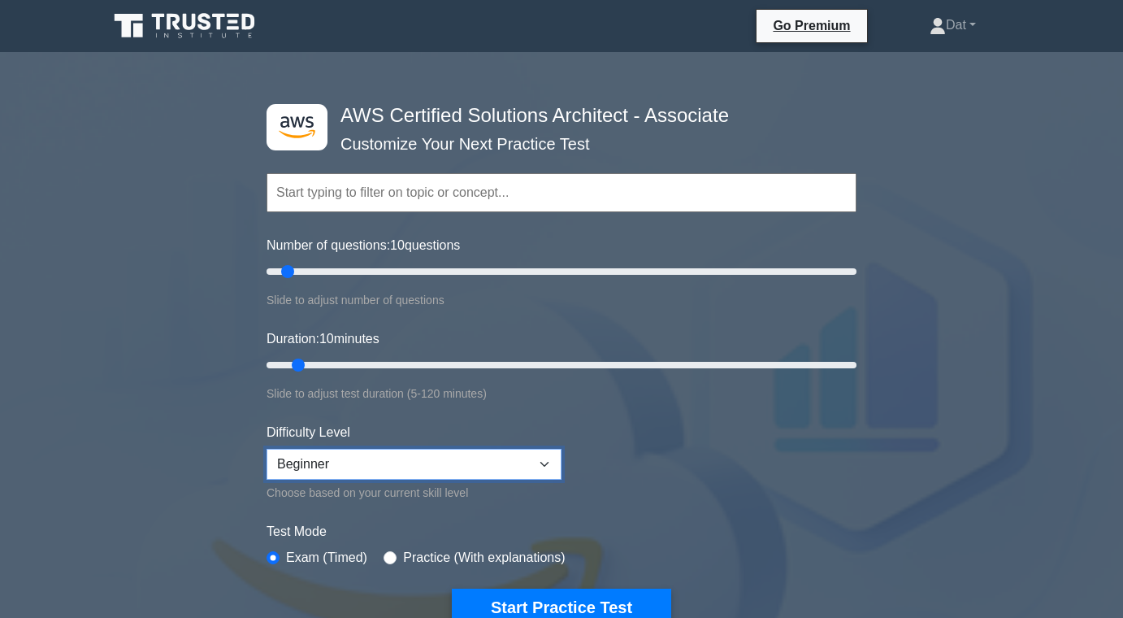
select select "intermediate"
